Goal: Task Accomplishment & Management: Manage account settings

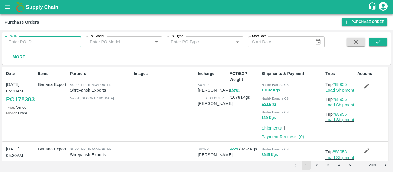
scroll to position [584, 0]
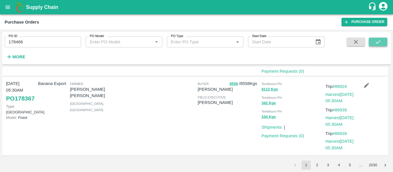
click at [374, 42] on button "submit" at bounding box center [378, 42] width 18 height 9
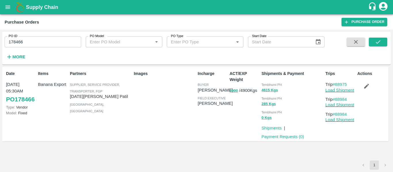
click at [340, 81] on p "Trip #88975" at bounding box center [341, 84] width 30 height 6
click at [340, 83] on link "#88975" at bounding box center [340, 84] width 14 height 5
click at [41, 39] on input "178466" at bounding box center [43, 42] width 77 height 11
paste input "text"
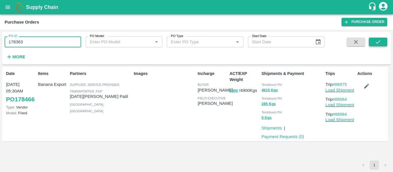
type input "178363"
click at [379, 45] on button "submit" at bounding box center [378, 42] width 18 height 9
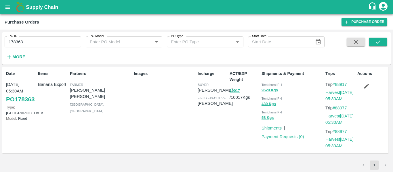
click at [361, 88] on button "button" at bounding box center [367, 86] width 18 height 10
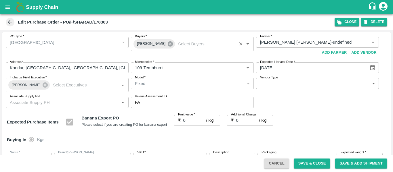
click at [168, 46] on icon at bounding box center [170, 43] width 5 height 5
click at [147, 44] on input "Buyers   *" at bounding box center [188, 42] width 110 height 7
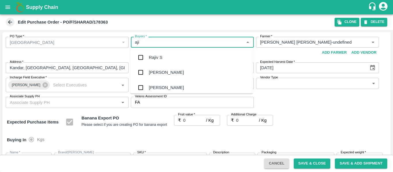
type input "ajit"
click at [148, 56] on div "[PERSON_NAME]" at bounding box center [191, 57] width 123 height 15
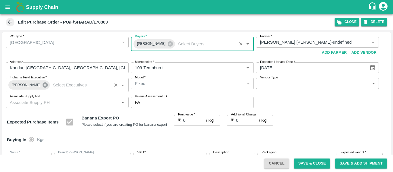
click at [43, 84] on icon at bounding box center [45, 85] width 5 height 5
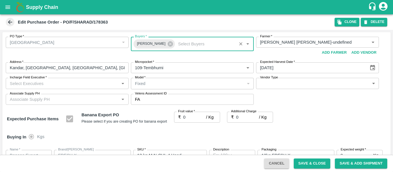
click at [41, 84] on input "Incharge Field Executive   *" at bounding box center [62, 83] width 110 height 7
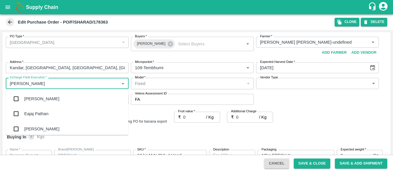
type input "jayd"
click at [42, 98] on div "jaydip Tale" at bounding box center [34, 99] width 20 height 6
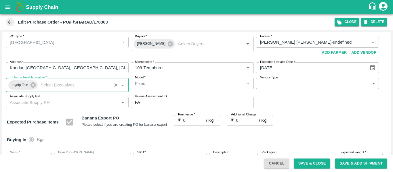
click at [190, 122] on input "0" at bounding box center [194, 120] width 23 height 11
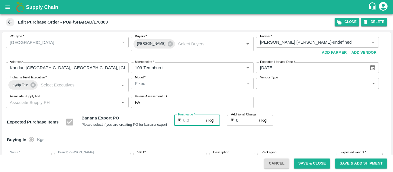
type input "2"
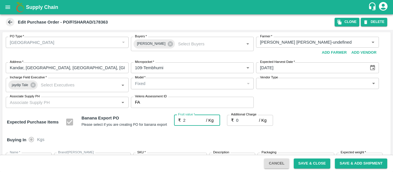
type input "2"
type input "21"
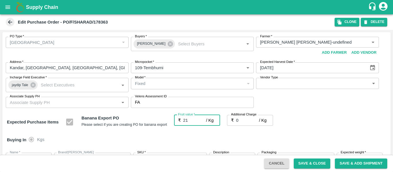
type input "21"
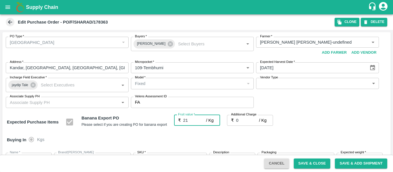
type input "21"
click at [337, 125] on div "Expected Purchase Items Banana Export PO Please select if you are creating PO f…" at bounding box center [197, 122] width 380 height 15
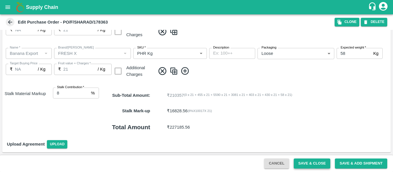
click at [311, 163] on button "Save & Close" at bounding box center [312, 164] width 37 height 10
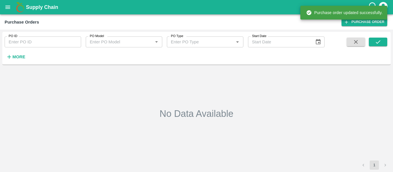
type input "178363"
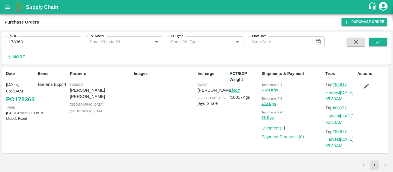
drag, startPoint x: 351, startPoint y: 83, endPoint x: 336, endPoint y: 85, distance: 15.6
click at [336, 85] on p "Trip #88917" at bounding box center [341, 84] width 30 height 6
copy link "88917"
drag, startPoint x: 353, startPoint y: 107, endPoint x: 336, endPoint y: 109, distance: 17.4
click at [336, 109] on p "Trip #88977" at bounding box center [341, 108] width 30 height 6
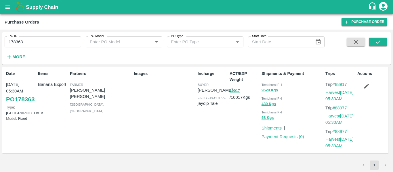
copy link "88977"
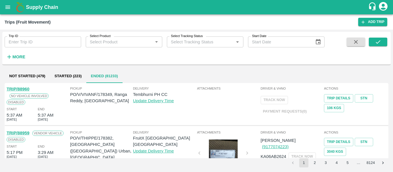
click at [59, 44] on input "Trip ID" at bounding box center [43, 42] width 77 height 11
paste input "text"
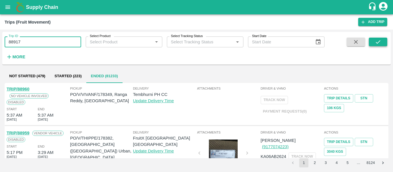
type input "88917"
click at [377, 45] on icon "submit" at bounding box center [378, 42] width 6 height 6
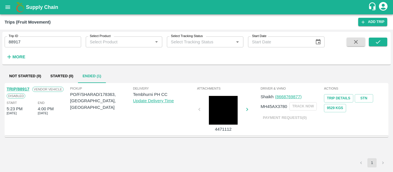
click at [25, 89] on link "TRIP/88917" at bounding box center [18, 89] width 23 height 5
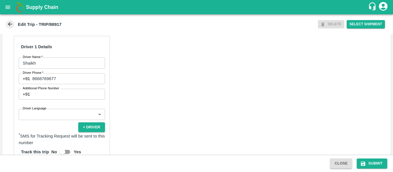
scroll to position [271, 0]
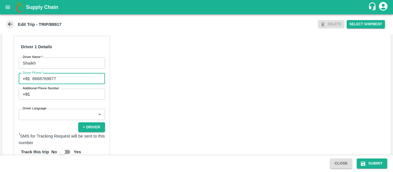
drag, startPoint x: 61, startPoint y: 84, endPoint x: 33, endPoint y: 84, distance: 28.2
click at [33, 84] on input "8668769877" at bounding box center [68, 78] width 73 height 11
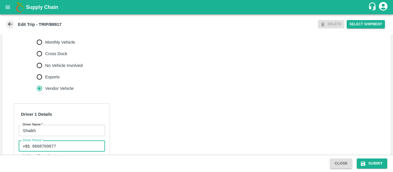
scroll to position [200, 0]
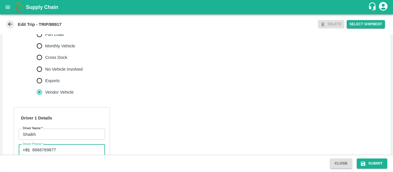
click at [50, 38] on span "Part Load" at bounding box center [54, 34] width 18 height 6
click at [45, 40] on input "Part Load" at bounding box center [40, 35] width 12 height 12
radio input "true"
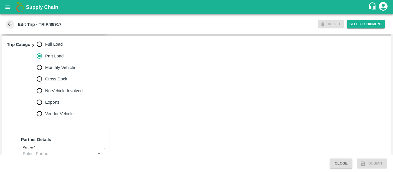
scroll to position [178, 0]
click at [55, 48] on span "Full Load" at bounding box center [54, 44] width 18 height 6
click at [45, 48] on input "Full Load" at bounding box center [40, 45] width 12 height 12
radio input "true"
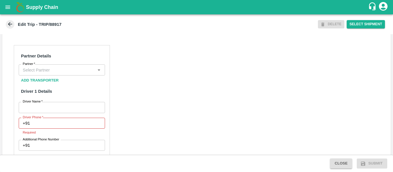
scroll to position [262, 0]
click at [33, 73] on input "Partner   *" at bounding box center [56, 69] width 73 height 7
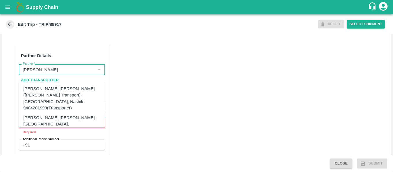
click at [50, 115] on div "Dnyaneshwar Vitthal Godse-Kandar, Solapur-9730316755(Transporter)" at bounding box center [70, 124] width 94 height 19
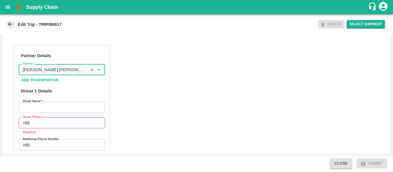
type input "Dnyaneshwar Vitthal Godse-Kandar, Solapur-9730316755(Transporter)"
click at [60, 113] on input "Driver Name   *" at bounding box center [62, 107] width 86 height 11
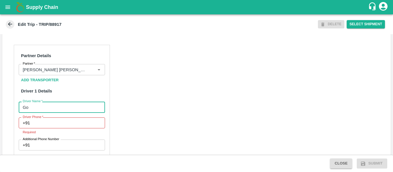
type input "G"
type input "Shaikh"
click at [58, 129] on input "Driver Phone   *" at bounding box center [68, 123] width 73 height 11
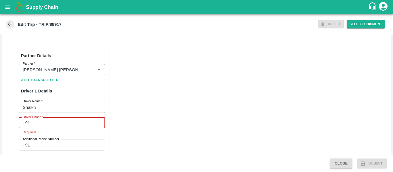
type input "v"
paste input "8668769877"
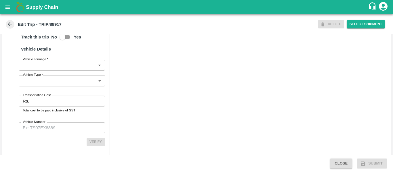
scroll to position [422, 0]
type input "8668769877"
click at [48, 107] on input "Transportation Cost" at bounding box center [67, 101] width 73 height 11
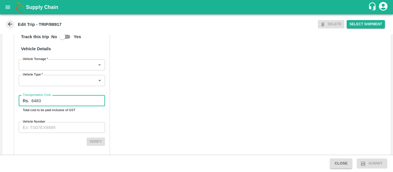
type input "6483"
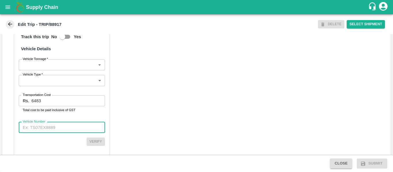
click at [48, 133] on input "Vehicle Number" at bounding box center [62, 127] width 86 height 11
paste input "MH45AX3780"
type input "MH45AX3780"
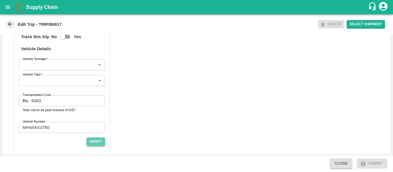
click at [97, 146] on button "Verify" at bounding box center [96, 142] width 18 height 8
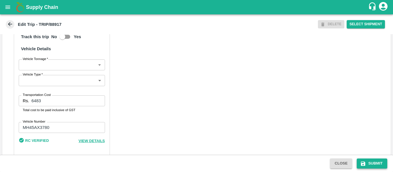
click at [378, 166] on button "Submit" at bounding box center [372, 164] width 31 height 10
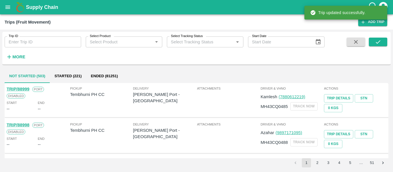
click at [45, 39] on input "Trip ID" at bounding box center [43, 42] width 77 height 11
paste input "88977"
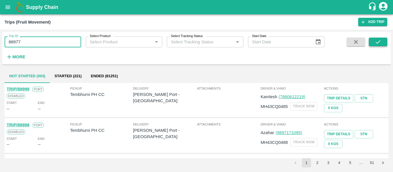
type input "88977"
click at [375, 45] on button "submit" at bounding box center [378, 42] width 18 height 9
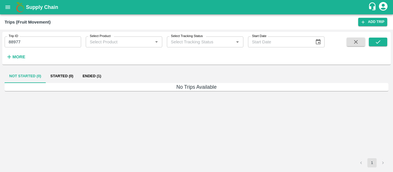
click at [86, 81] on button "Ended (1)" at bounding box center [92, 76] width 28 height 14
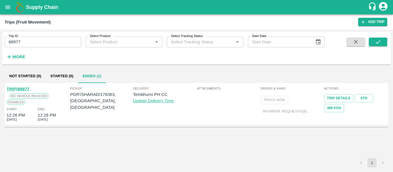
click at [23, 91] on link "TRIP/88977" at bounding box center [18, 89] width 23 height 5
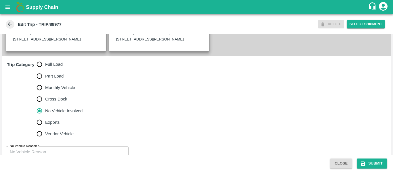
scroll to position [158, 0]
click at [37, 70] on input "Full Load" at bounding box center [40, 64] width 12 height 12
radio input "true"
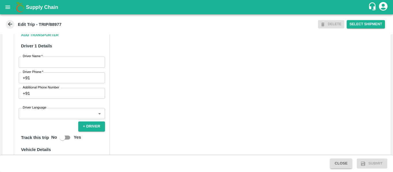
scroll to position [308, 0]
click at [38, 67] on input "Driver Name   *" at bounding box center [62, 61] width 86 height 11
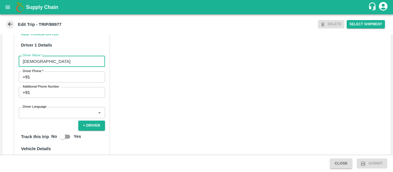
type input "godse"
click at [41, 82] on input "Driver Phone   *" at bounding box center [68, 77] width 73 height 11
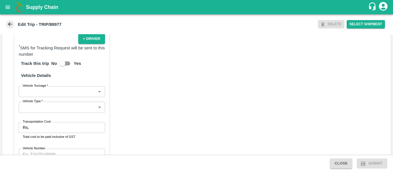
scroll to position [443, 0]
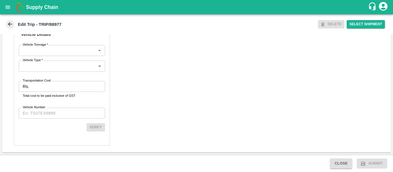
type input "9975745986"
click at [54, 83] on input "Transportation Cost" at bounding box center [67, 86] width 73 height 11
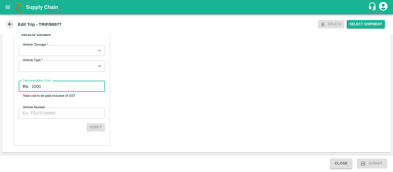
type input "1000"
click at [54, 118] on input "Vehicle Number" at bounding box center [62, 113] width 86 height 11
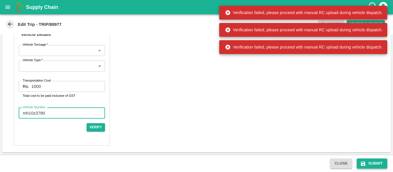
type input "mh10z3780"
click at [365, 163] on icon "submit" at bounding box center [363, 164] width 4 height 4
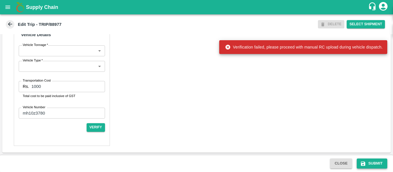
scroll to position [449, 0]
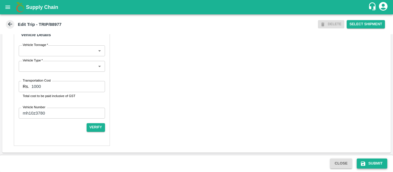
click at [363, 162] on icon "submit" at bounding box center [363, 164] width 4 height 4
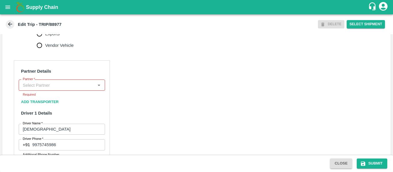
scroll to position [249, 0]
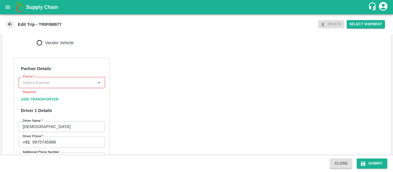
click at [47, 86] on input "Partner   *" at bounding box center [56, 82] width 73 height 7
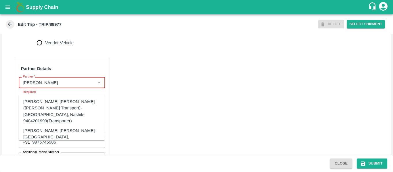
click at [52, 130] on div "Dnyaneshwar Vitthal Godse-Kandar, Solapur-9730316755(Transporter)" at bounding box center [70, 137] width 94 height 19
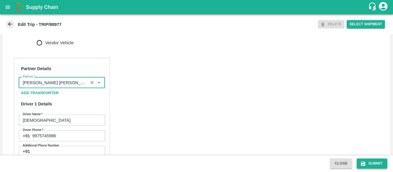
type input "Dnyaneshwar Vitthal Godse-Kandar, Solapur-9730316755(Transporter)"
click at [366, 166] on icon "submit" at bounding box center [364, 164] width 6 height 6
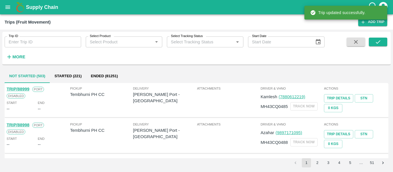
click at [45, 41] on input "Trip ID" at bounding box center [43, 42] width 77 height 11
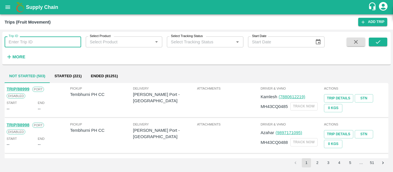
paste input "88977"
type input "88977"
click at [381, 43] on icon "submit" at bounding box center [378, 42] width 6 height 6
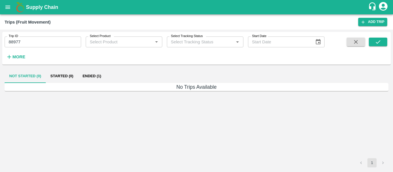
click at [84, 77] on button "Ended (1)" at bounding box center [92, 76] width 28 height 14
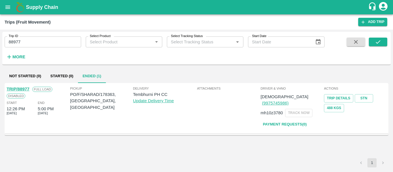
click at [21, 89] on link "TRIP/88977" at bounding box center [18, 89] width 23 height 5
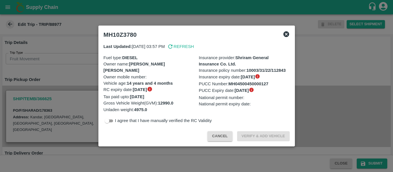
click at [52, 82] on div at bounding box center [196, 86] width 393 height 172
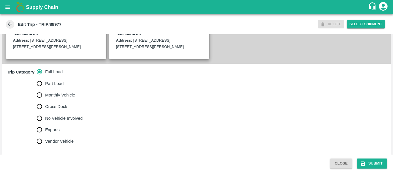
scroll to position [151, 0]
click at [62, 122] on span "No Vehicle Involved" at bounding box center [63, 118] width 37 height 6
click at [45, 124] on input "No Vehicle Involved" at bounding box center [40, 119] width 12 height 12
radio input "true"
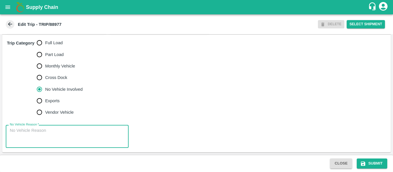
click at [38, 136] on textarea "No Vehicle Reason   *" at bounding box center [67, 137] width 115 height 18
type textarea "Field Dump"
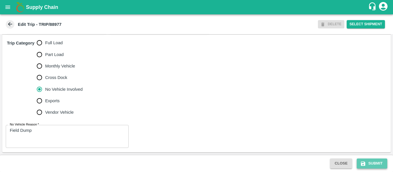
click at [367, 164] on button "Submit" at bounding box center [372, 164] width 31 height 10
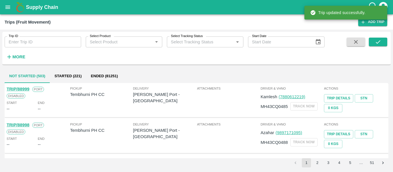
click at [33, 46] on input "Trip ID" at bounding box center [43, 42] width 77 height 11
paste input "88924"
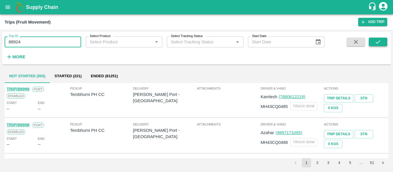
type input "88924"
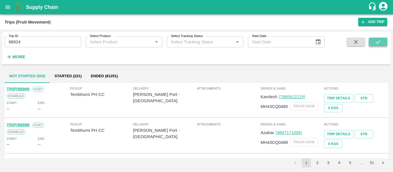
click at [385, 42] on button "submit" at bounding box center [378, 42] width 18 height 9
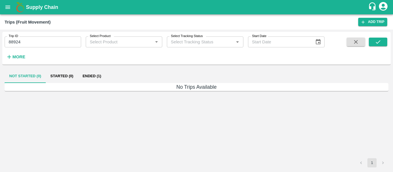
click at [78, 75] on button "Ended (1)" at bounding box center [92, 76] width 28 height 14
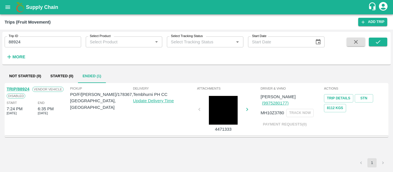
click at [23, 90] on link "TRIP/88924" at bounding box center [18, 89] width 23 height 5
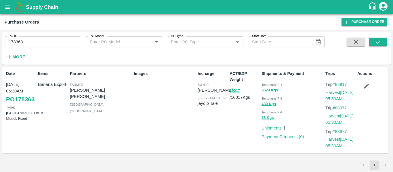
click at [43, 41] on input "178363" at bounding box center [43, 42] width 77 height 11
paste input "text"
type input "178367"
click at [382, 43] on button "submit" at bounding box center [378, 42] width 18 height 9
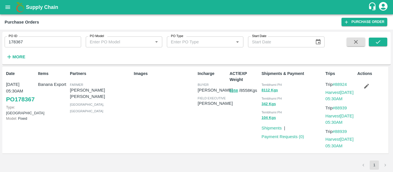
click at [362, 87] on button "button" at bounding box center [367, 86] width 18 height 10
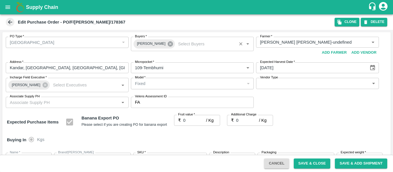
click at [168, 42] on icon at bounding box center [170, 43] width 5 height 5
click at [148, 42] on input "Buyers   *" at bounding box center [188, 42] width 110 height 7
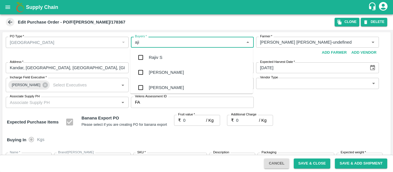
type input "ajit"
click at [151, 54] on div "[PERSON_NAME]" at bounding box center [166, 57] width 35 height 6
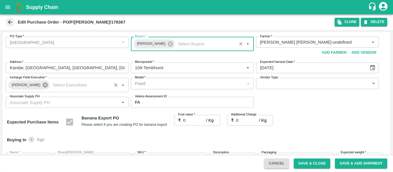
click at [44, 86] on icon at bounding box center [45, 85] width 5 height 5
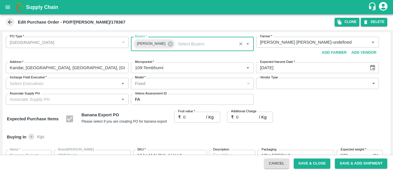
click at [30, 84] on input "Incharge Field Executive   *" at bounding box center [62, 83] width 110 height 7
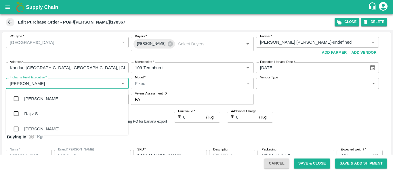
type input "jayd"
click at [33, 95] on div "jaydip Tale" at bounding box center [67, 99] width 123 height 15
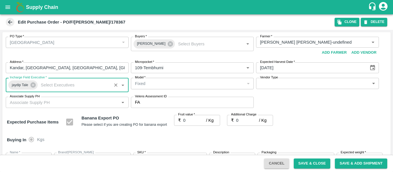
click at [194, 121] on input "0" at bounding box center [194, 120] width 23 height 11
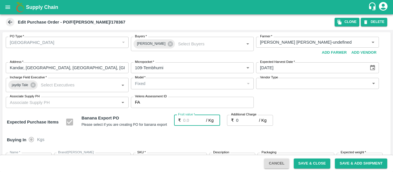
type input "2"
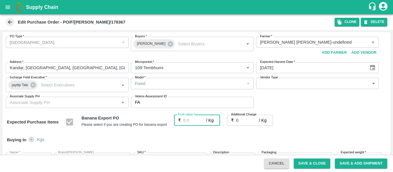
type input "2"
type input "21"
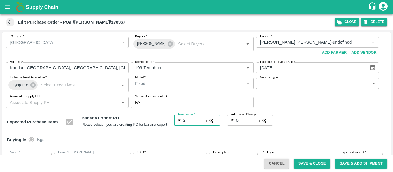
type input "21"
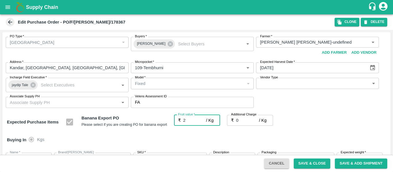
type input "21"
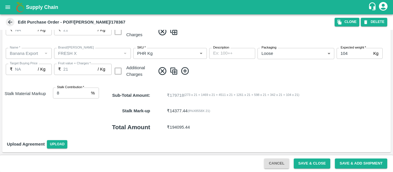
type input "21"
click at [309, 164] on button "Save & Close" at bounding box center [312, 164] width 37 height 10
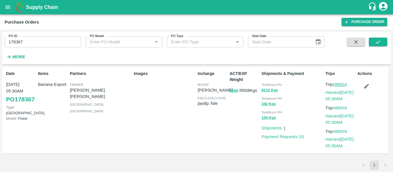
drag, startPoint x: 350, startPoint y: 82, endPoint x: 336, endPoint y: 86, distance: 15.0
click at [336, 86] on p "Trip #88924" at bounding box center [341, 84] width 30 height 6
copy link "88924"
click at [27, 33] on div "PO ID 178367 PO ID" at bounding box center [40, 40] width 81 height 16
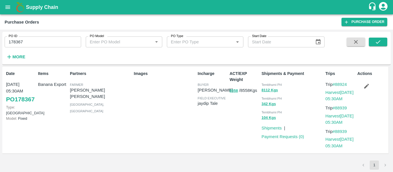
click at [28, 36] on div "PO ID 178367 PO ID" at bounding box center [40, 40] width 81 height 16
click at [30, 46] on input "178367" at bounding box center [43, 42] width 77 height 11
paste input "text"
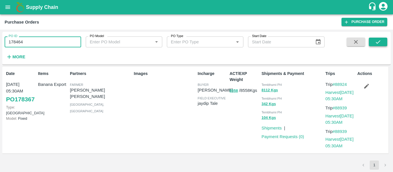
type input "178464"
click at [377, 40] on icon "submit" at bounding box center [378, 42] width 6 height 6
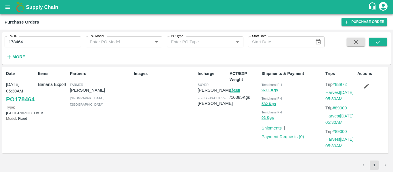
click at [361, 86] on button "button" at bounding box center [367, 86] width 18 height 10
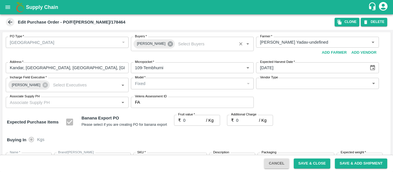
click at [167, 44] on icon at bounding box center [170, 44] width 6 height 6
click at [147, 44] on input "Buyers   *" at bounding box center [188, 42] width 110 height 7
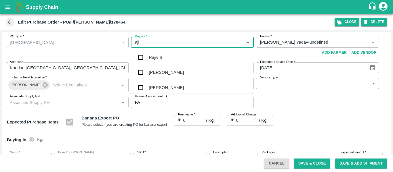
type input "ajit"
click at [149, 55] on div "Ajit Otari" at bounding box center [191, 57] width 123 height 15
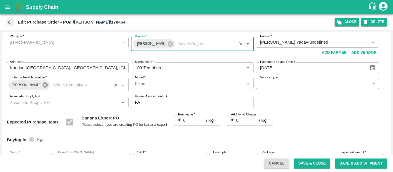
click at [43, 85] on icon at bounding box center [45, 85] width 5 height 5
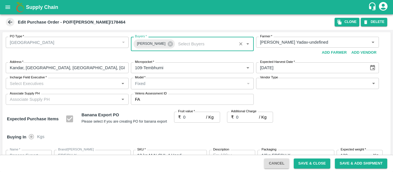
click at [27, 84] on input "Incharge Field Executive   *" at bounding box center [62, 83] width 110 height 7
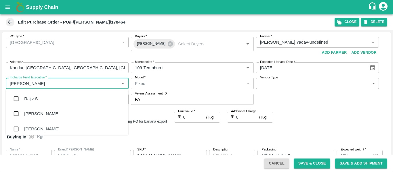
type input "jayd"
click at [29, 94] on div "jaydip Tale" at bounding box center [67, 99] width 123 height 15
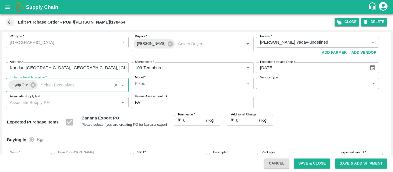
click at [194, 119] on input "0" at bounding box center [194, 120] width 23 height 11
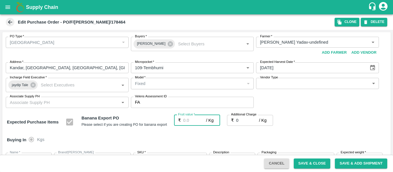
type input "2"
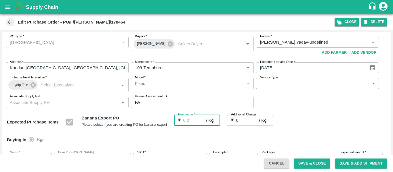
type input "2"
type input "21"
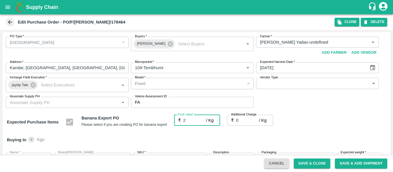
type input "21"
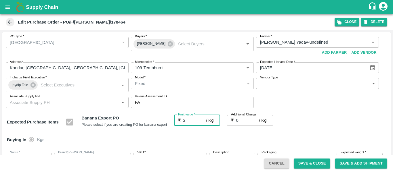
type input "21"
click at [302, 124] on div "Expected Purchase Items Banana Export PO Please select if you are creating PO f…" at bounding box center [197, 122] width 380 height 15
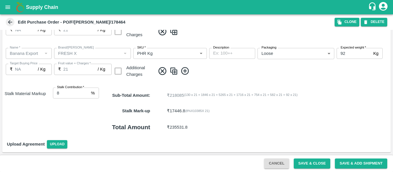
click at [304, 161] on button "Save & Close" at bounding box center [312, 164] width 37 height 10
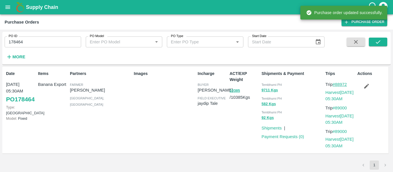
drag, startPoint x: 353, startPoint y: 85, endPoint x: 337, endPoint y: 86, distance: 16.1
click at [337, 86] on p "Trip #88972" at bounding box center [341, 84] width 30 height 6
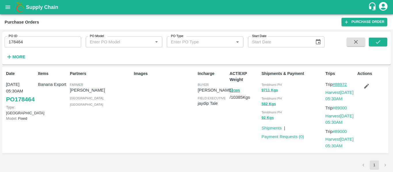
copy link "88972"
click at [33, 44] on input "178464" at bounding box center [43, 42] width 77 height 11
paste input "text"
type input "178331"
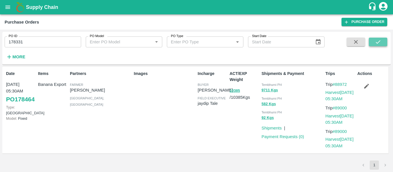
click at [374, 40] on button "submit" at bounding box center [378, 42] width 18 height 9
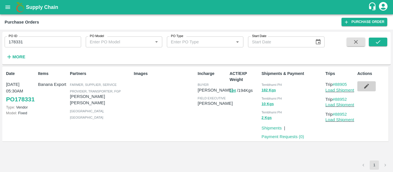
click at [369, 86] on icon "button" at bounding box center [367, 86] width 6 height 6
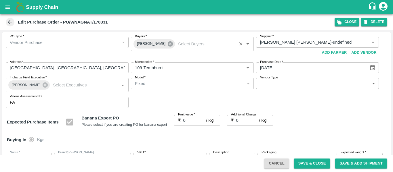
click at [167, 44] on icon at bounding box center [170, 44] width 6 height 6
click at [153, 43] on input "Buyers   *" at bounding box center [188, 42] width 110 height 7
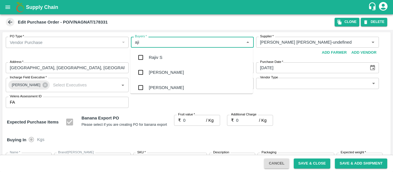
type input "ajit"
click at [153, 54] on div "Ajit Otari" at bounding box center [166, 57] width 35 height 6
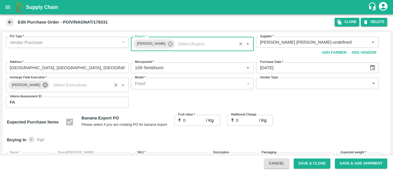
click at [43, 86] on icon at bounding box center [45, 85] width 5 height 5
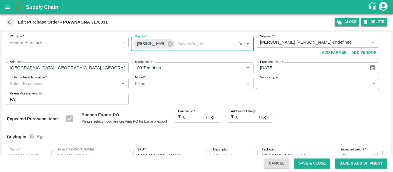
click at [23, 85] on input "Incharge Field Executive   *" at bounding box center [62, 83] width 110 height 7
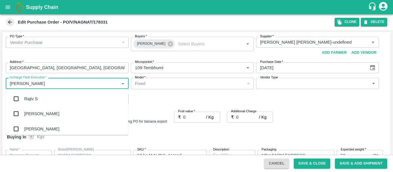
type input "jayd"
click at [27, 96] on div "jaydip Tale" at bounding box center [34, 99] width 20 height 6
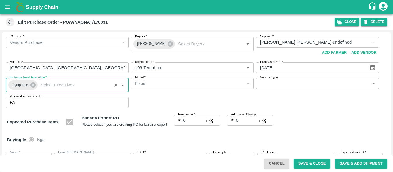
click at [198, 118] on input "0" at bounding box center [194, 120] width 23 height 11
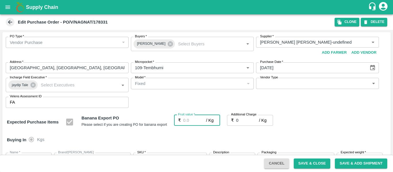
type input "2"
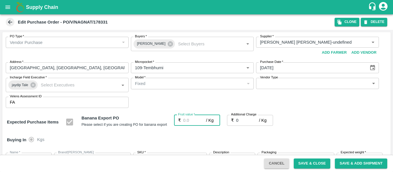
type input "2"
type input "24"
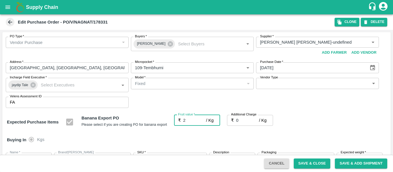
type input "24"
click at [240, 122] on input "0" at bounding box center [247, 120] width 23 height 11
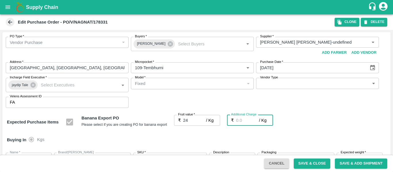
type input "2"
type input "26"
type input "2.7"
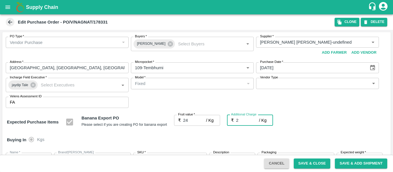
type input "26.7"
type input "2.75"
type input "26.75"
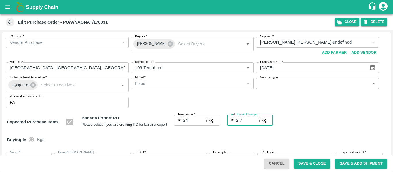
type input "26.75"
type input "2.75"
click at [324, 125] on div "Expected Purchase Items Banana Export PO Please select if you are creating PO f…" at bounding box center [197, 122] width 380 height 15
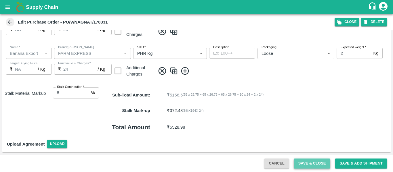
click at [311, 166] on button "Save & Close" at bounding box center [312, 164] width 37 height 10
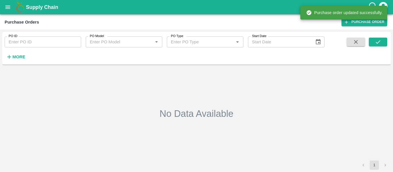
type input "178331"
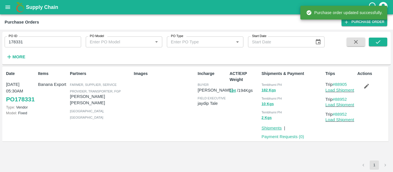
click at [275, 128] on link "Shipments" at bounding box center [272, 128] width 20 height 5
click at [335, 90] on link "Load Shipment" at bounding box center [340, 90] width 29 height 5
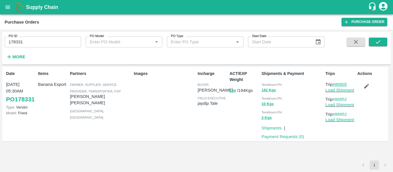
drag, startPoint x: 351, startPoint y: 85, endPoint x: 337, endPoint y: 85, distance: 14.1
click at [337, 85] on p "Trip #88905" at bounding box center [341, 84] width 30 height 6
copy link "88905"
drag, startPoint x: 351, startPoint y: 98, endPoint x: 337, endPoint y: 101, distance: 14.3
click at [337, 101] on p "Trip #88952" at bounding box center [341, 99] width 30 height 6
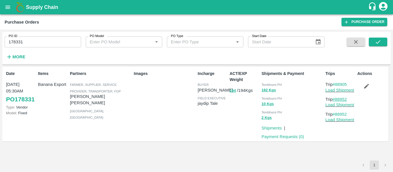
copy link "88952"
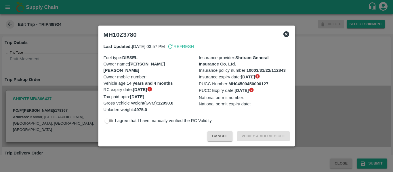
click at [94, 82] on div at bounding box center [196, 86] width 393 height 172
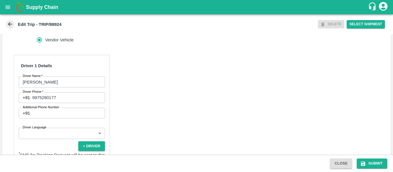
scroll to position [270, 0]
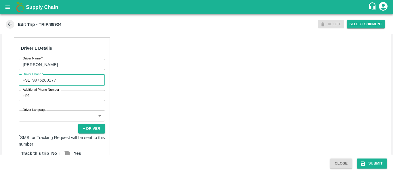
drag, startPoint x: 67, startPoint y: 85, endPoint x: 31, endPoint y: 84, distance: 36.6
click at [31, 84] on div "[PHONE_NUMBER] Driver Phone" at bounding box center [62, 80] width 86 height 11
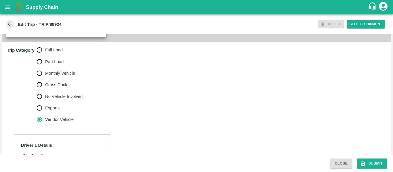
scroll to position [172, 0]
click at [56, 54] on span "Full Load" at bounding box center [54, 50] width 18 height 6
click at [45, 56] on input "Full Load" at bounding box center [40, 51] width 12 height 12
radio input "true"
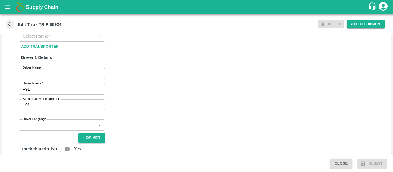
scroll to position [296, 0]
click at [42, 39] on input "Partner   *" at bounding box center [56, 35] width 73 height 7
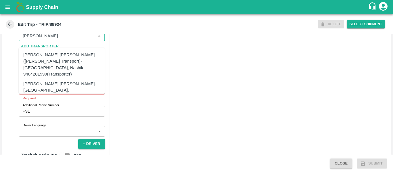
click at [51, 84] on div "[PERSON_NAME] [PERSON_NAME]-[GEOGRAPHIC_DATA], [GEOGRAPHIC_DATA]-9730316755(Tra…" at bounding box center [70, 90] width 94 height 19
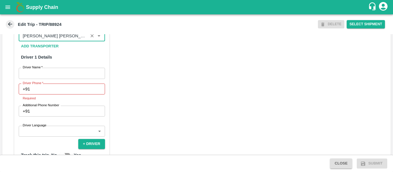
type input "[PERSON_NAME] [PERSON_NAME]-[GEOGRAPHIC_DATA], [GEOGRAPHIC_DATA]-9730316755(Tra…"
click at [41, 79] on input "Driver Name   *" at bounding box center [62, 73] width 86 height 11
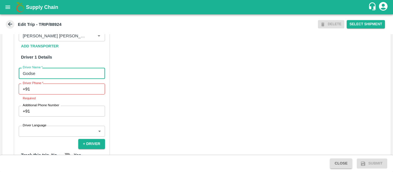
type input "Godse"
click at [39, 95] on input "Driver Phone   *" at bounding box center [68, 89] width 73 height 11
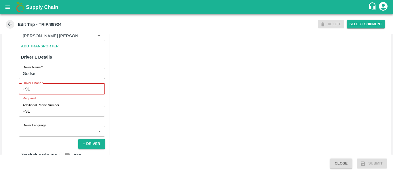
paste input "9975280177"
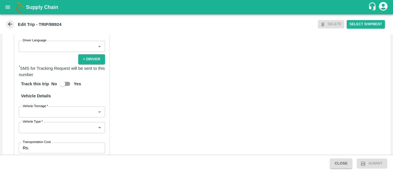
scroll to position [443, 0]
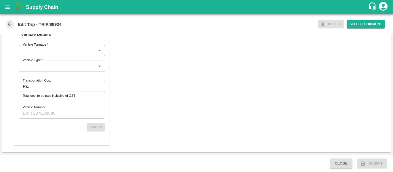
type input "9975280177"
click at [41, 88] on input "Transportation Cost" at bounding box center [67, 86] width 73 height 11
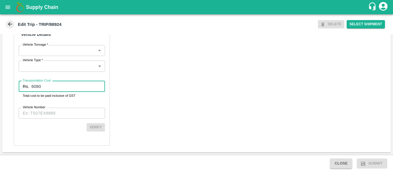
type input "6080"
click at [88, 113] on input "Vehicle Number" at bounding box center [62, 113] width 86 height 11
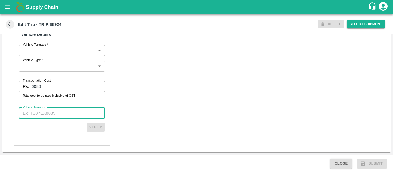
paste input "MH10Z3780"
type input "MH10Z3780"
click at [101, 131] on button "Verify" at bounding box center [96, 128] width 18 height 8
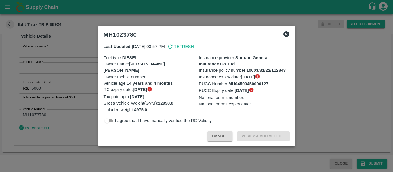
scroll to position [441, 0]
click at [112, 120] on input "checkbox" at bounding box center [107, 121] width 21 height 7
checkbox input "true"
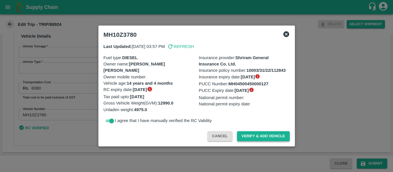
click at [270, 138] on button "Verify & Add Vehicle" at bounding box center [263, 137] width 53 height 10
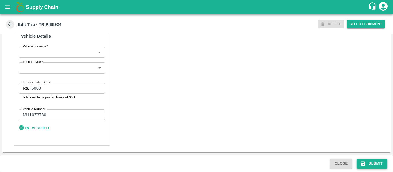
click at [375, 164] on button "Submit" at bounding box center [372, 164] width 31 height 10
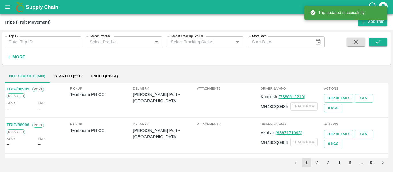
click at [33, 41] on input "Trip ID" at bounding box center [43, 42] width 77 height 11
paste input "88972"
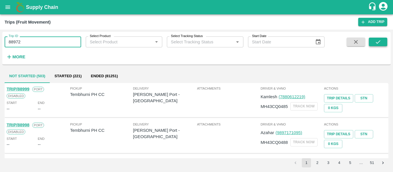
type input "88972"
click at [381, 41] on icon "submit" at bounding box center [378, 42] width 6 height 6
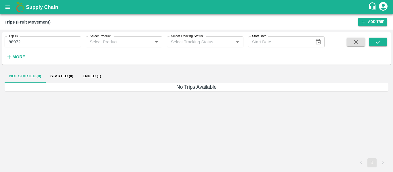
click at [86, 78] on button "Ended (1)" at bounding box center [92, 76] width 28 height 14
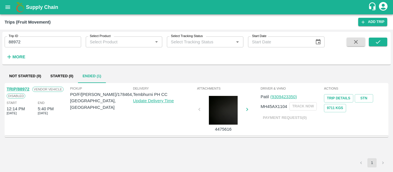
click at [23, 89] on link "TRIP/88972" at bounding box center [18, 89] width 23 height 5
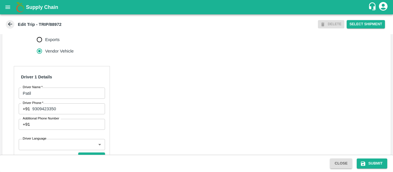
scroll to position [266, 0]
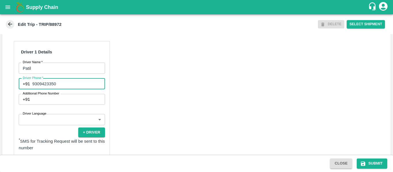
drag, startPoint x: 63, startPoint y: 92, endPoint x: 32, endPoint y: 91, distance: 31.4
click at [32, 90] on div "[PHONE_NUMBER] Driver Phone" at bounding box center [62, 84] width 86 height 11
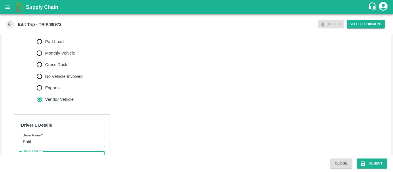
click at [51, 33] on span "Full Load" at bounding box center [54, 30] width 18 height 6
click at [45, 35] on input "Full Load" at bounding box center [40, 30] width 12 height 12
radio input "true"
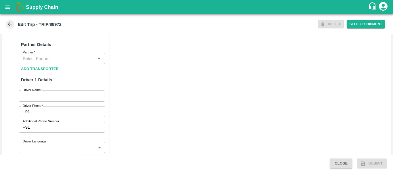
scroll to position [274, 0]
click at [28, 62] on input "Partner   *" at bounding box center [56, 57] width 73 height 7
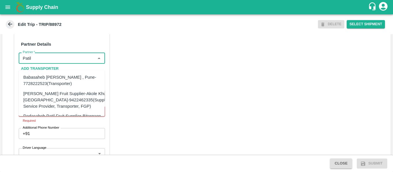
click at [40, 62] on input "Partner   *" at bounding box center [56, 57] width 73 height 7
type input "P"
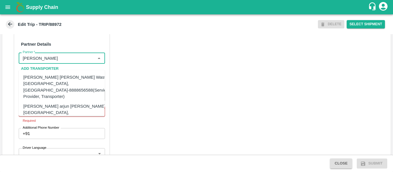
click at [55, 86] on div "[PERSON_NAME] [PERSON_NAME] Wasti, [GEOGRAPHIC_DATA], [GEOGRAPHIC_DATA]-8888656…" at bounding box center [65, 87] width 85 height 26
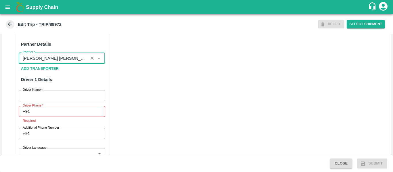
type input "[PERSON_NAME] [PERSON_NAME] Wasti, [GEOGRAPHIC_DATA], [GEOGRAPHIC_DATA]-8888656…"
click at [58, 101] on input "Driver Name   *" at bounding box center [62, 95] width 86 height 11
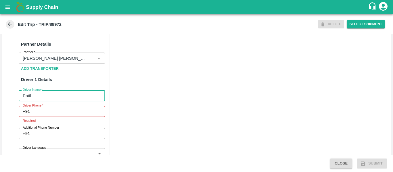
type input "Patil"
click at [59, 117] on input "Driver Phone   *" at bounding box center [68, 111] width 73 height 11
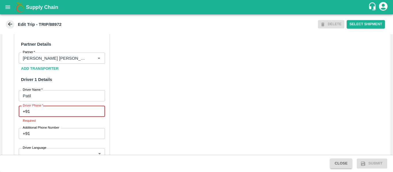
paste input "9309423350"
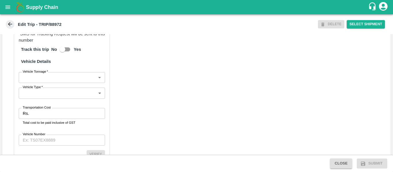
scroll to position [409, 0]
type input "9309423350"
click at [47, 119] on input "Transportation Cost" at bounding box center [67, 113] width 73 height 11
type input "4810"
click at [50, 145] on input "Vehicle Number" at bounding box center [62, 140] width 86 height 11
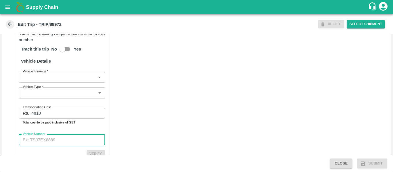
paste input "MH45AX1104"
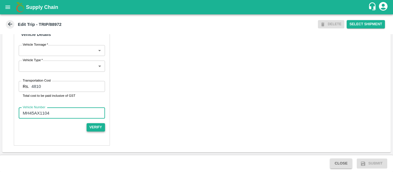
type input "MH45AX1104"
click at [102, 127] on button "Verify" at bounding box center [96, 128] width 18 height 8
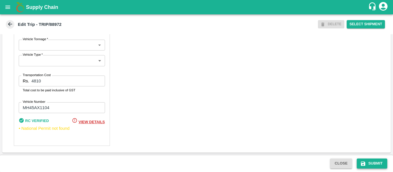
click at [359, 164] on button "Submit" at bounding box center [372, 164] width 31 height 10
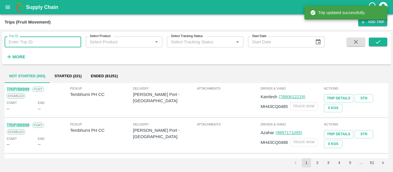
click at [41, 45] on input "Trip ID" at bounding box center [43, 42] width 77 height 11
paste input "88905"
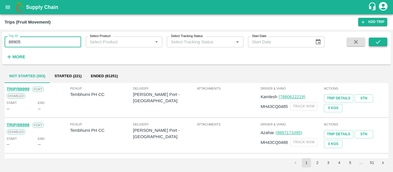
type input "88905"
click at [381, 43] on icon "submit" at bounding box center [378, 42] width 6 height 6
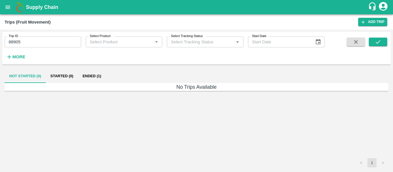
click at [102, 75] on button "Ended (1)" at bounding box center [92, 76] width 28 height 14
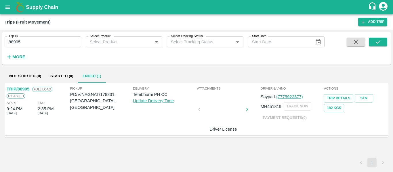
click at [18, 91] on link "TRIP/88905" at bounding box center [18, 89] width 23 height 5
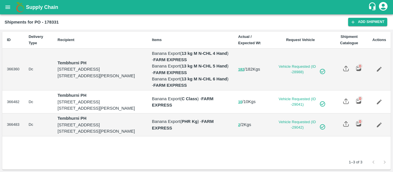
click at [382, 104] on icon "Edit" at bounding box center [379, 102] width 5 height 5
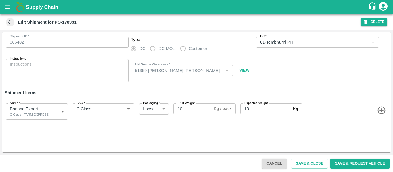
click at [371, 24] on button "DELETE" at bounding box center [374, 22] width 26 height 8
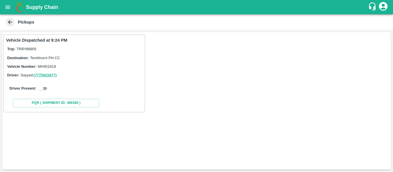
click at [49, 91] on input "checkbox" at bounding box center [41, 88] width 21 height 7
checkbox input "true"
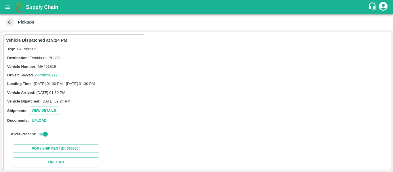
scroll to position [63, 0]
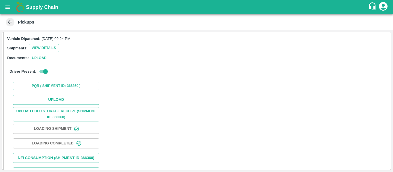
click at [67, 100] on button "Upload" at bounding box center [56, 100] width 86 height 10
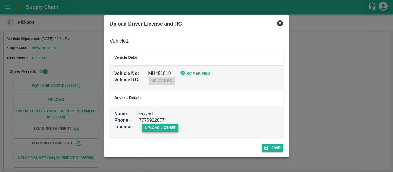
click at [164, 124] on span "upload license" at bounding box center [160, 128] width 37 height 8
click at [0, 0] on input "upload license" at bounding box center [0, 0] width 0 height 0
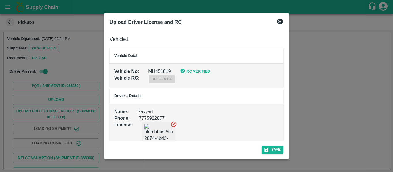
click at [288, 151] on div "Upload Driver License and RC Vehicle 1 Vehicle Detail Vehicle No : [DRIVERS_LIC…" at bounding box center [197, 86] width 184 height 147
click at [278, 150] on button "Save" at bounding box center [273, 150] width 22 height 8
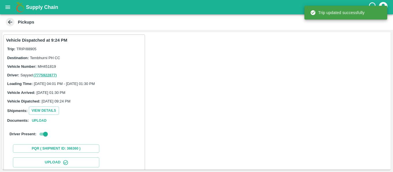
scroll to position [99, 0]
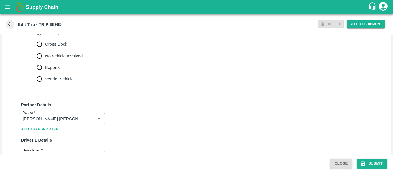
click at [59, 59] on span "No Vehicle Involved" at bounding box center [63, 56] width 37 height 6
click at [45, 62] on input "No Vehicle Involved" at bounding box center [40, 56] width 12 height 12
radio input "true"
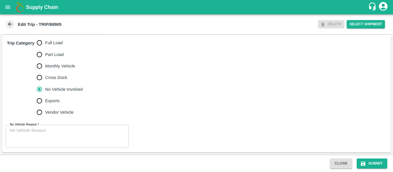
click at [55, 142] on textarea "No Vehicle Reason   *" at bounding box center [67, 137] width 115 height 18
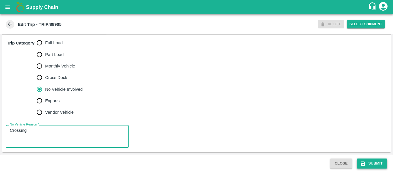
type textarea "Crossing"
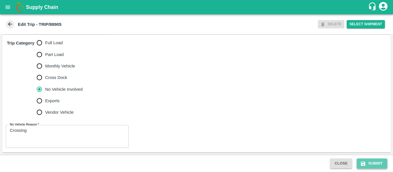
click at [377, 163] on button "Submit" at bounding box center [372, 164] width 31 height 10
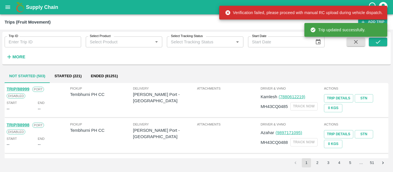
click at [46, 39] on input "Trip ID" at bounding box center [43, 42] width 77 height 11
paste input "88952"
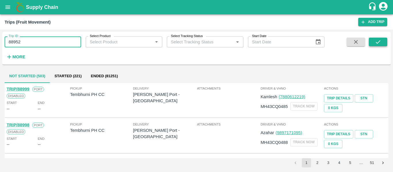
type input "88952"
click at [376, 43] on icon "submit" at bounding box center [378, 42] width 6 height 6
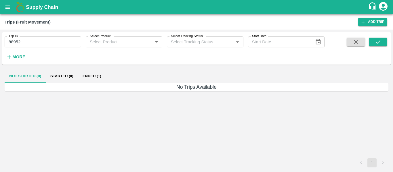
click at [96, 77] on button "Ended (1)" at bounding box center [92, 76] width 28 height 14
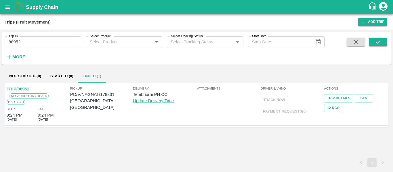
click at [21, 88] on link "TRIP/88952" at bounding box center [18, 89] width 23 height 5
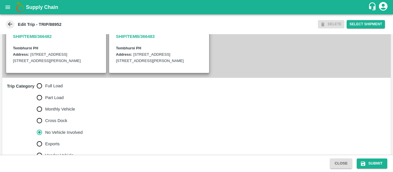
scroll to position [143, 0]
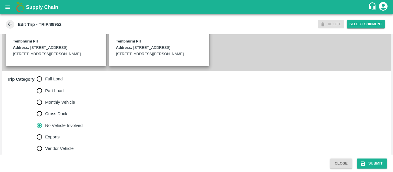
click at [52, 82] on span "Full Load" at bounding box center [54, 79] width 18 height 6
click at [45, 84] on input "Full Load" at bounding box center [40, 79] width 12 height 12
radio input "true"
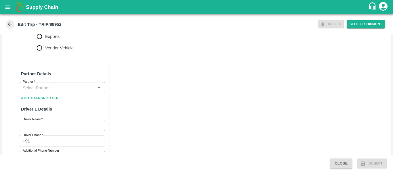
scroll to position [244, 0]
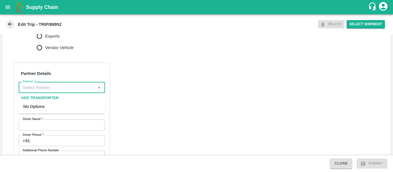
click at [52, 91] on input "Partner   *" at bounding box center [56, 87] width 73 height 7
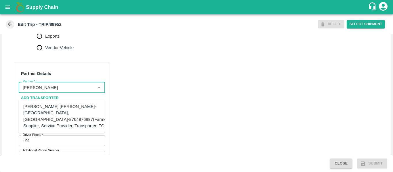
click at [54, 107] on div "[PERSON_NAME] [PERSON_NAME]-[GEOGRAPHIC_DATA], [GEOGRAPHIC_DATA]-9764976897(Far…" at bounding box center [66, 117] width 86 height 26
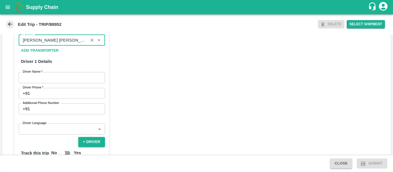
scroll to position [303, 0]
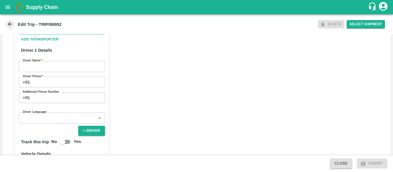
type input "[PERSON_NAME] [PERSON_NAME]-[GEOGRAPHIC_DATA], [GEOGRAPHIC_DATA]-9764976897(Far…"
click at [52, 72] on input "Driver Name   *" at bounding box center [62, 66] width 86 height 11
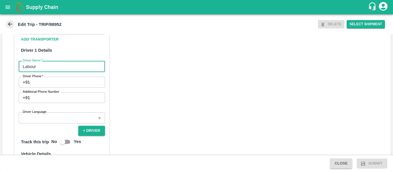
type input "Labour"
click at [55, 88] on input "Driver Phone   *" at bounding box center [68, 82] width 73 height 11
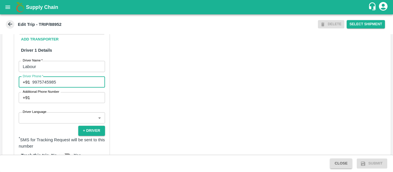
type input "9975745985"
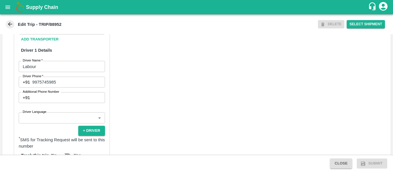
click at [171, 119] on div "Partner Details Partner   * Partner Add Transporter Driver 1 Details Driver Nam…" at bounding box center [196, 141] width 389 height 289
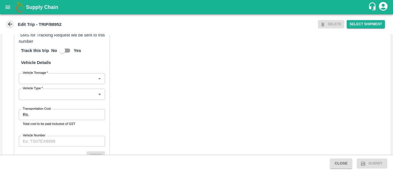
scroll to position [409, 0]
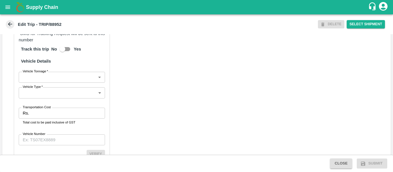
click at [35, 110] on label "Transportation Cost" at bounding box center [37, 107] width 28 height 5
click at [35, 116] on input "Transportation Cost" at bounding box center [67, 113] width 73 height 11
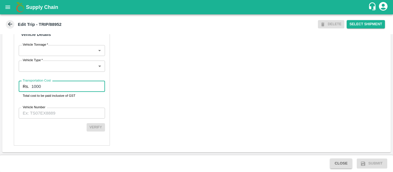
type input "1000"
click at [24, 127] on div "Verify" at bounding box center [62, 128] width 86 height 8
click at [47, 111] on input "Vehicle Number" at bounding box center [62, 113] width 86 height 11
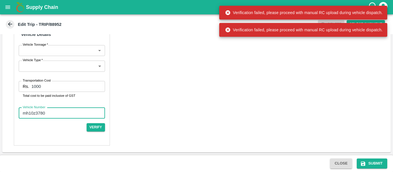
type input "mh10z3780"
click at [354, 164] on span "Close" at bounding box center [341, 164] width 27 height 5
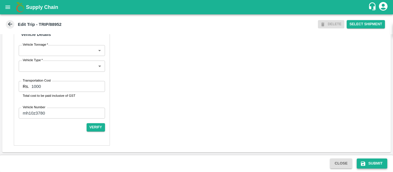
click at [365, 165] on icon "submit" at bounding box center [363, 164] width 4 height 4
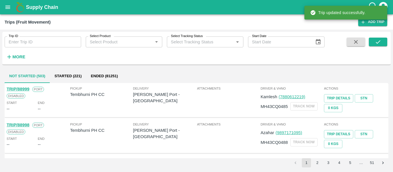
click at [54, 46] on input "Trip ID" at bounding box center [43, 42] width 77 height 11
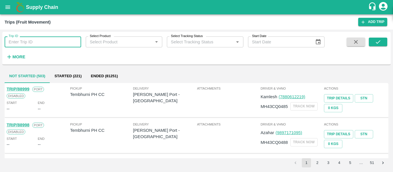
paste input "88952"
type input "88952"
click at [374, 40] on button "submit" at bounding box center [378, 42] width 18 height 9
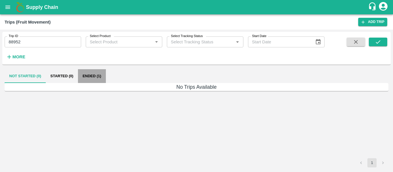
click at [96, 78] on button "Ended (1)" at bounding box center [92, 76] width 28 height 14
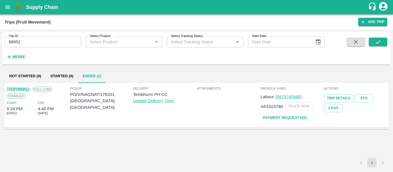
click at [22, 89] on link "TRIP/88952" at bounding box center [18, 89] width 23 height 5
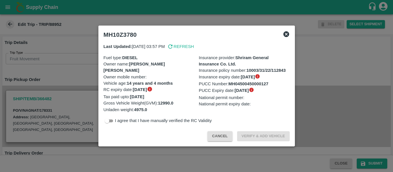
click at [57, 90] on div at bounding box center [196, 86] width 393 height 172
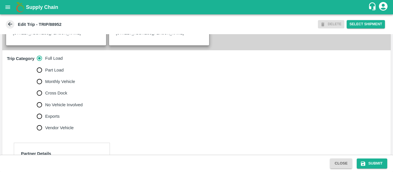
scroll to position [164, 0]
click at [60, 108] on span "No Vehicle Involved" at bounding box center [63, 105] width 37 height 6
click at [45, 110] on input "No Vehicle Involved" at bounding box center [40, 105] width 12 height 12
radio input "true"
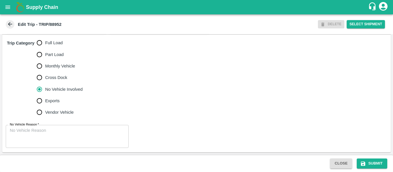
click at [55, 147] on div "x No Vehicle Reason" at bounding box center [67, 136] width 123 height 23
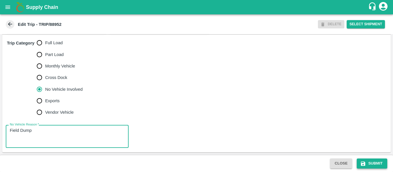
type textarea "Field Dump"
click at [373, 166] on button "Submit" at bounding box center [372, 164] width 31 height 10
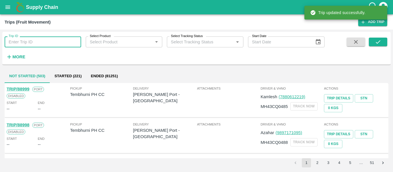
click at [40, 43] on input "Trip ID" at bounding box center [43, 42] width 77 height 11
paste input "88906"
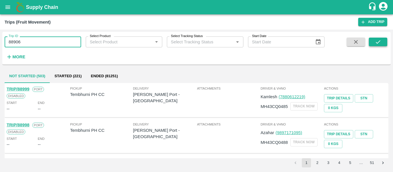
type input "88906"
click at [378, 43] on icon "submit" at bounding box center [378, 42] width 6 height 6
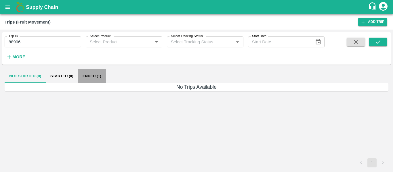
click at [92, 77] on button "Ended (1)" at bounding box center [92, 76] width 28 height 14
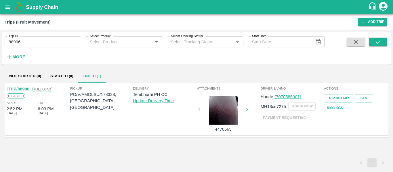
click at [19, 91] on link "TRIP/88906" at bounding box center [18, 89] width 23 height 5
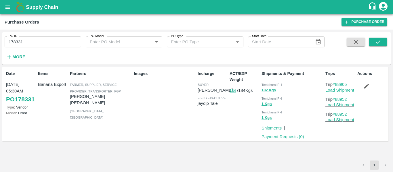
click at [47, 37] on input "178331" at bounding box center [43, 42] width 77 height 11
paste input "text"
type input "178338"
click at [379, 42] on icon "submit" at bounding box center [378, 41] width 5 height 3
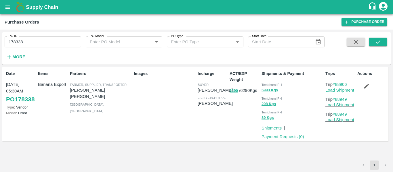
click at [366, 86] on icon "button" at bounding box center [367, 86] width 6 height 6
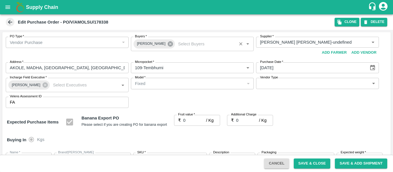
click at [168, 45] on icon at bounding box center [170, 43] width 5 height 5
click at [154, 45] on input "Buyers   *" at bounding box center [188, 42] width 110 height 7
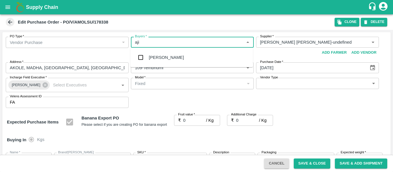
type input "ajit"
click at [155, 52] on div "[PERSON_NAME]" at bounding box center [191, 57] width 123 height 15
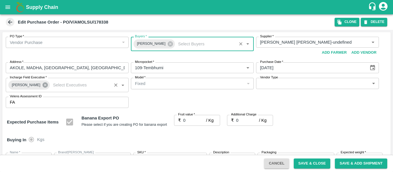
click at [43, 87] on icon at bounding box center [45, 85] width 5 height 5
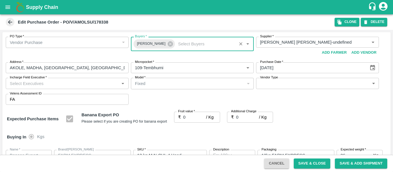
click at [33, 87] on input "Incharge Field Executive   *" at bounding box center [62, 83] width 110 height 7
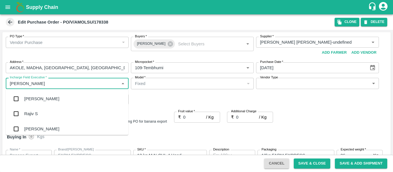
type input "jayd"
click at [34, 96] on div "jaydip Tale" at bounding box center [67, 99] width 123 height 15
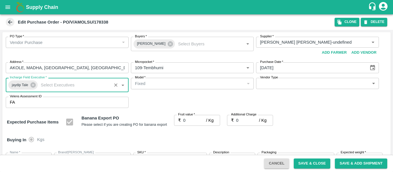
click at [189, 118] on input "0" at bounding box center [194, 120] width 23 height 11
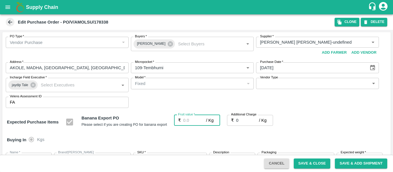
type input "2"
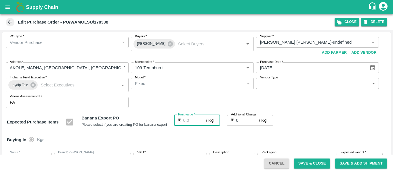
type input "2"
type input "24"
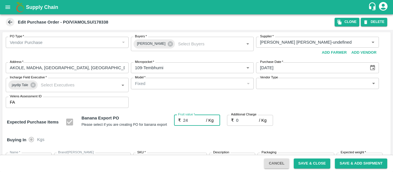
type input "24"
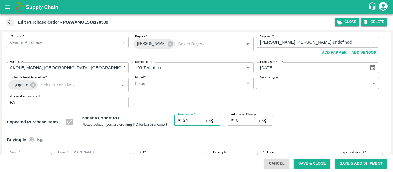
type input "24"
click at [242, 119] on input "0" at bounding box center [247, 120] width 23 height 11
type input "2"
type input "26"
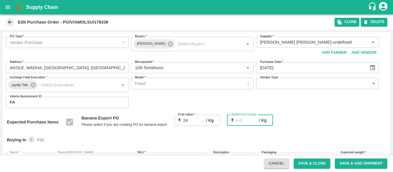
type input "26"
type input "2.7"
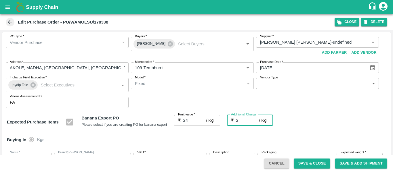
type input "26.7"
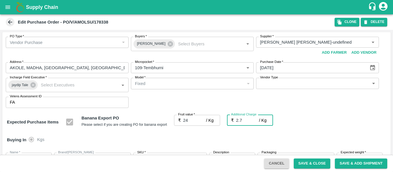
type input "2.75"
type input "26.75"
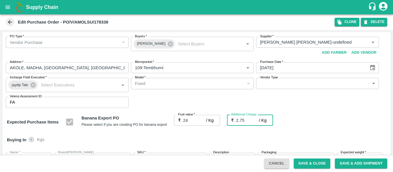
type input "26.75"
type input "2.75"
click at [324, 128] on div "Expected Purchase Items Banana Export PO Please select if you are creating PO f…" at bounding box center [197, 122] width 380 height 15
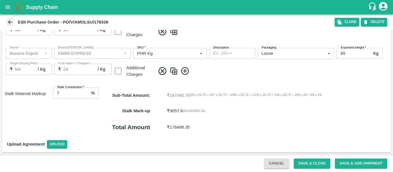
click at [87, 91] on input "7" at bounding box center [71, 93] width 36 height 11
type input "8"
click at [87, 91] on input "8" at bounding box center [71, 93] width 36 height 11
click at [306, 160] on button "Save & Close" at bounding box center [312, 164] width 37 height 10
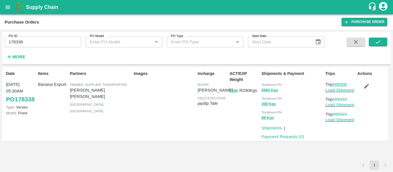
drag, startPoint x: 351, startPoint y: 84, endPoint x: 337, endPoint y: 85, distance: 14.1
click at [337, 85] on p "Trip #88906" at bounding box center [341, 84] width 30 height 6
copy link "88906"
drag, startPoint x: 351, startPoint y: 99, endPoint x: 336, endPoint y: 101, distance: 14.8
click at [336, 101] on p "Trip #88949" at bounding box center [341, 99] width 30 height 6
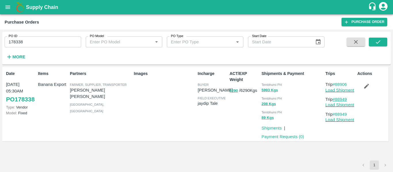
copy link "88949"
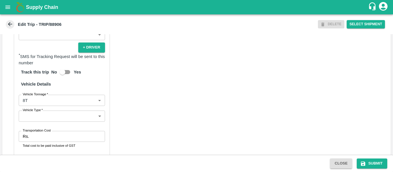
scroll to position [461, 0]
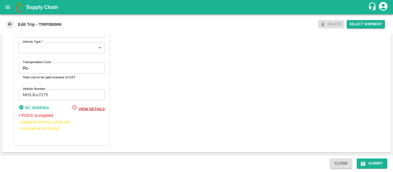
click at [37, 68] on input "Transportation Cost" at bounding box center [67, 68] width 73 height 11
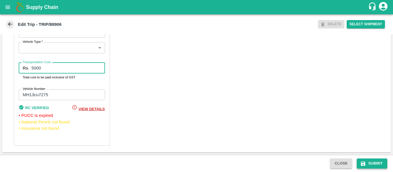
type input "5000"
click at [365, 160] on button "Submit" at bounding box center [372, 164] width 31 height 10
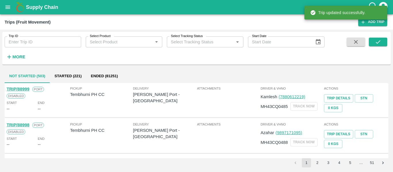
click at [14, 44] on input "Trip ID" at bounding box center [43, 42] width 77 height 11
paste input "88949"
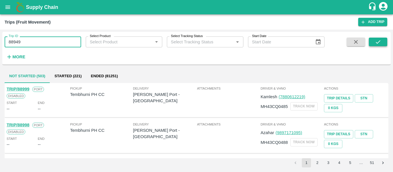
type input "88949"
click at [380, 41] on icon "submit" at bounding box center [378, 41] width 5 height 3
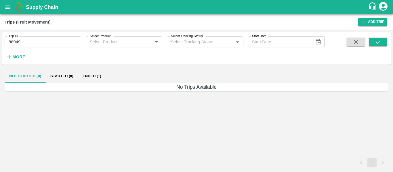
click at [96, 77] on button "Ended (1)" at bounding box center [92, 76] width 28 height 14
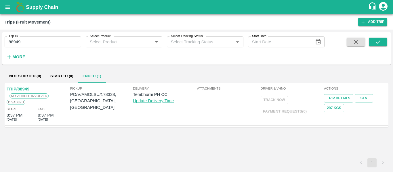
click at [20, 90] on link "TRIP/88949" at bounding box center [18, 89] width 23 height 5
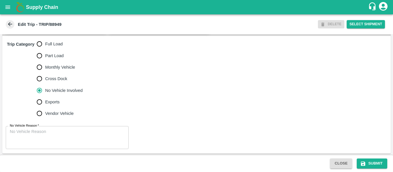
scroll to position [179, 0]
click at [39, 50] on input "Full Load" at bounding box center [40, 44] width 12 height 12
radio input "true"
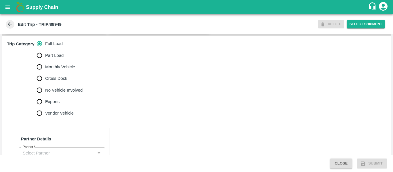
scroll to position [256, 0]
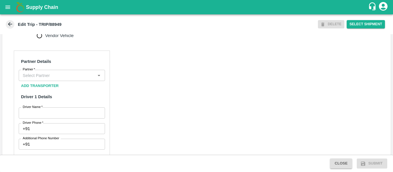
click at [67, 79] on input "Partner   *" at bounding box center [56, 75] width 73 height 7
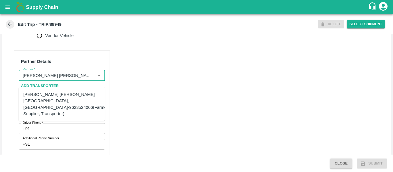
click at [79, 96] on div "AMOL SUBHASH CHINTAMAN-AKOLE, Solapur-9623524006(Farmer, Supplier, Transporter)" at bounding box center [66, 105] width 86 height 26
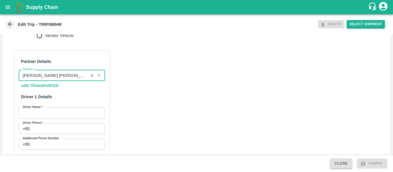
type input "AMOL SUBHASH CHINTAMAN-AKOLE, Solapur-9623524006(Farmer, Supplier, Transporter)"
click at [67, 119] on input "Driver Name   *" at bounding box center [62, 113] width 86 height 11
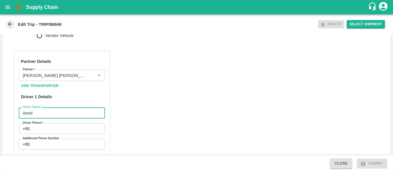
type input "Amol"
click at [67, 132] on input "Driver Phone   *" at bounding box center [68, 129] width 73 height 11
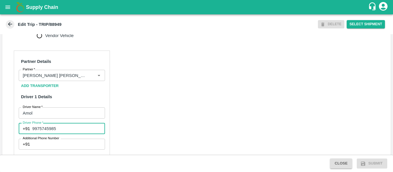
type input "9975745985"
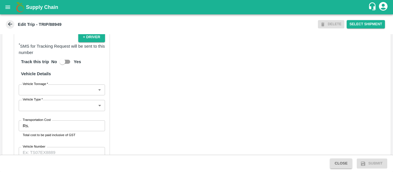
scroll to position [397, 0]
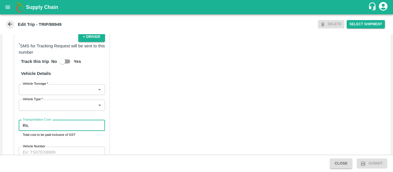
click at [65, 131] on input "Transportation Cost" at bounding box center [67, 125] width 73 height 11
type input "1000"
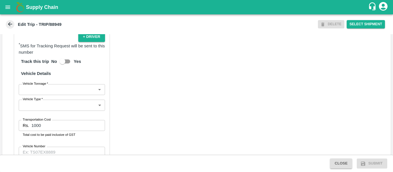
click at [182, 126] on div "Partner Details Partner   * Partner Add Transporter Driver 1 Details Driver Nam…" at bounding box center [196, 47] width 389 height 289
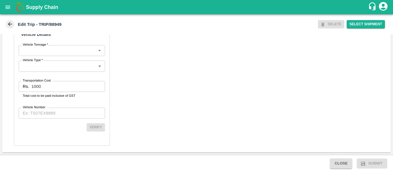
click at [63, 107] on div "Partner Details Partner   * Partner Add Transporter Driver 1 Details Driver Nam…" at bounding box center [62, 8] width 96 height 275
click at [63, 115] on input "Vehicle Number" at bounding box center [62, 113] width 86 height 11
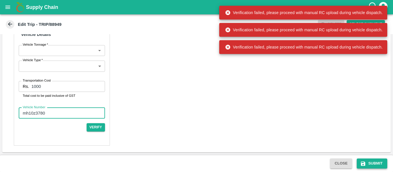
type input "mh10z3780"
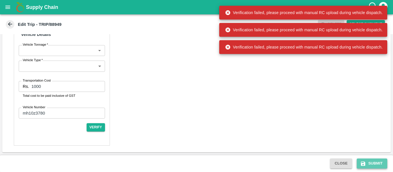
click at [368, 161] on button "Submit" at bounding box center [372, 164] width 31 height 10
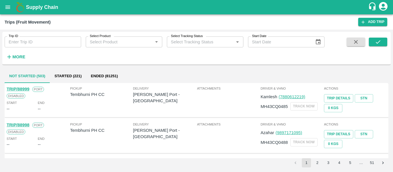
click at [28, 65] on div "Trip ID Trip ID Select Product Select Product   * Select Tracking Status Select…" at bounding box center [196, 49] width 389 height 35
click at [30, 43] on input "Trip ID" at bounding box center [43, 42] width 77 height 11
paste input "88949"
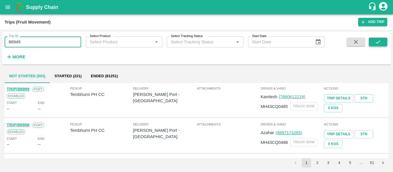
type input "88949"
click at [384, 40] on button "submit" at bounding box center [378, 42] width 18 height 9
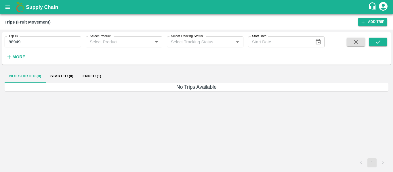
click at [90, 76] on button "Ended (1)" at bounding box center [92, 76] width 28 height 14
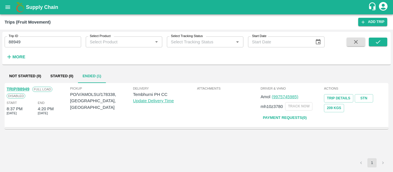
click at [17, 88] on link "TRIP/88949" at bounding box center [18, 89] width 23 height 5
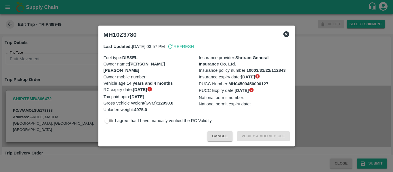
click at [75, 93] on div at bounding box center [196, 86] width 393 height 172
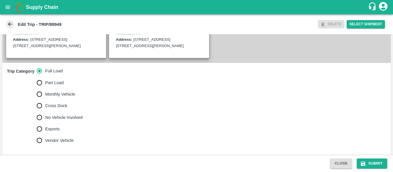
scroll to position [151, 0]
click at [66, 121] on span "No Vehicle Involved" at bounding box center [63, 117] width 37 height 6
click at [45, 123] on input "No Vehicle Involved" at bounding box center [40, 118] width 12 height 12
radio input "true"
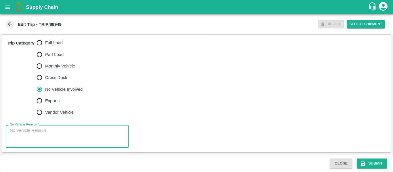
click at [43, 140] on textarea "No Vehicle Reason   *" at bounding box center [67, 137] width 115 height 18
type textarea "Field Dump"
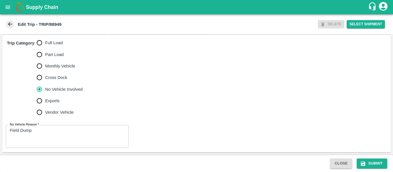
click at [370, 159] on div "Close Submit" at bounding box center [196, 163] width 393 height 17
click at [370, 164] on button "Submit" at bounding box center [372, 164] width 31 height 10
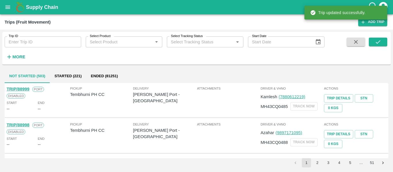
click at [30, 45] on input "Trip ID" at bounding box center [43, 42] width 77 height 11
paste input "88908"
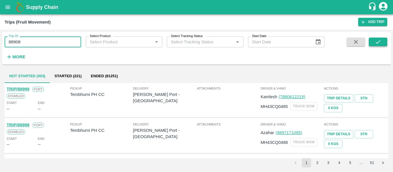
type input "88908"
click at [371, 39] on button "submit" at bounding box center [378, 42] width 18 height 9
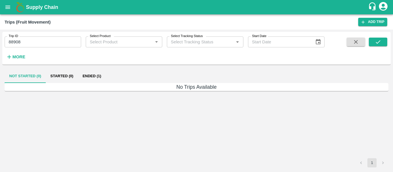
click at [94, 78] on button "Ended (1)" at bounding box center [92, 76] width 28 height 14
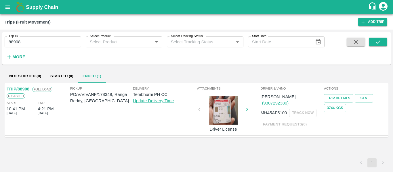
click at [25, 88] on link "TRIP/88908" at bounding box center [18, 89] width 23 height 5
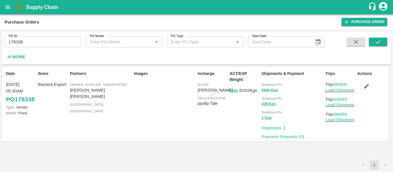
click at [26, 43] on input "178338" at bounding box center [43, 42] width 77 height 11
paste input "text"
type input "178349"
click at [371, 42] on button "submit" at bounding box center [378, 42] width 18 height 9
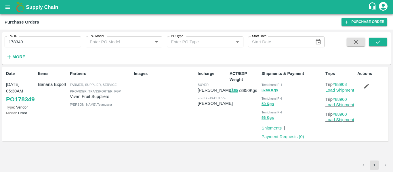
click at [365, 88] on icon "button" at bounding box center [367, 86] width 5 height 5
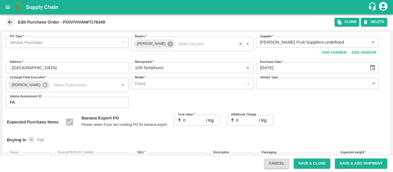
click at [168, 44] on icon at bounding box center [170, 43] width 5 height 5
click at [150, 44] on input "Buyers   *" at bounding box center [188, 42] width 110 height 7
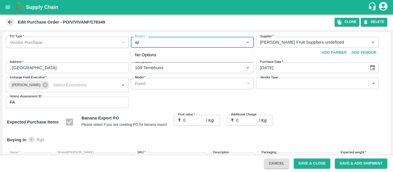
type input "ajit"
click at [161, 57] on div "[PERSON_NAME]" at bounding box center [166, 57] width 35 height 6
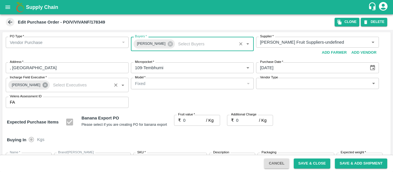
click at [43, 87] on icon at bounding box center [45, 85] width 5 height 5
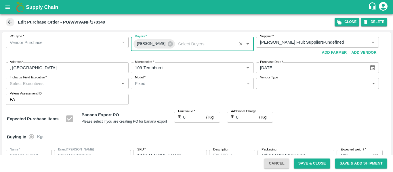
click at [35, 86] on input "Incharge Field Executive   *" at bounding box center [62, 83] width 110 height 7
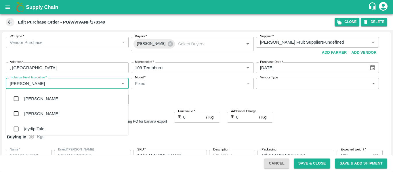
type input "jayd"
click at [35, 95] on div "jaydip Tale" at bounding box center [67, 99] width 123 height 15
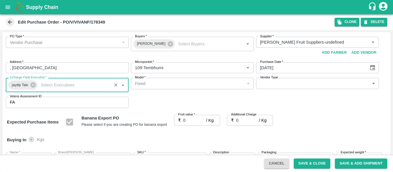
click at [193, 119] on input "0" at bounding box center [194, 120] width 23 height 11
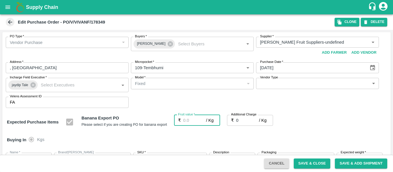
type input "2"
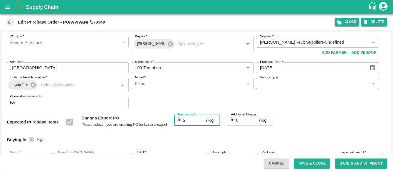
type input "2"
type input "24"
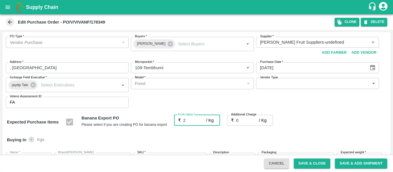
type input "24"
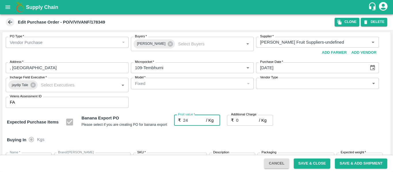
click at [242, 121] on input "0" at bounding box center [247, 120] width 23 height 11
type input "2"
type input "26"
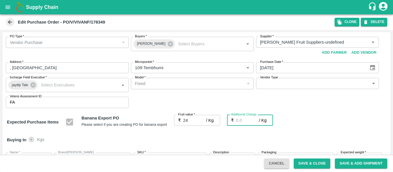
type input "26"
type input "2.7"
type input "26.7"
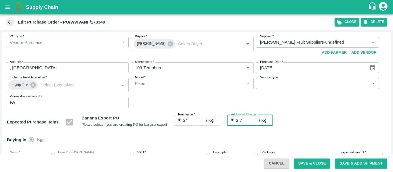
type input "26.7"
type input "2.75"
type input "26.75"
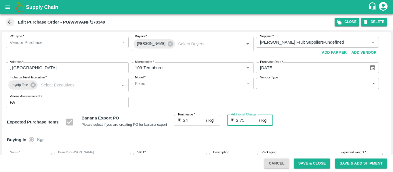
type input "26.75"
type input "2.75"
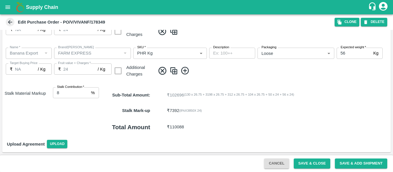
click at [312, 165] on button "Save & Close" at bounding box center [312, 164] width 37 height 10
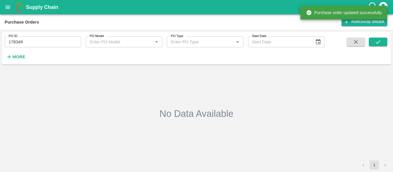
type input "178349"
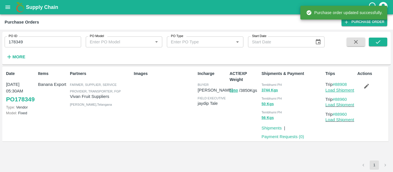
click at [337, 92] on link "Load Shipment" at bounding box center [340, 90] width 29 height 5
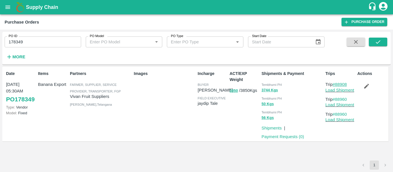
drag, startPoint x: 351, startPoint y: 84, endPoint x: 336, endPoint y: 85, distance: 14.4
click at [336, 85] on p "Trip #88908" at bounding box center [341, 84] width 30 height 6
copy link "88908"
drag, startPoint x: 352, startPoint y: 99, endPoint x: 336, endPoint y: 100, distance: 15.6
click at [336, 100] on p "Trip #88960" at bounding box center [341, 99] width 30 height 6
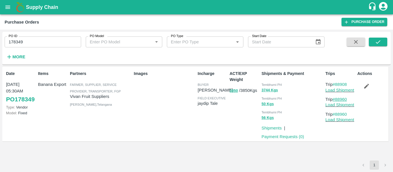
copy link "88960"
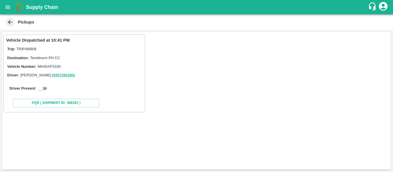
click at [40, 88] on input "checkbox" at bounding box center [41, 88] width 21 height 7
checkbox input "true"
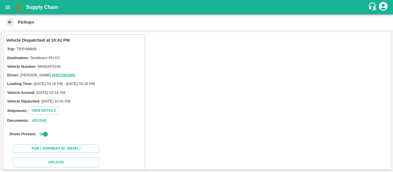
scroll to position [84, 0]
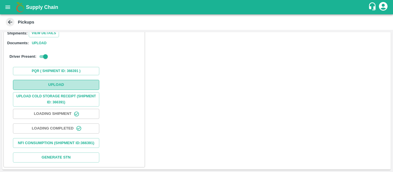
click at [72, 80] on button "Upload" at bounding box center [56, 85] width 86 height 10
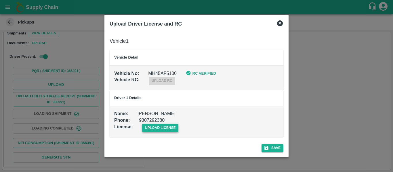
click at [152, 128] on span "upload license" at bounding box center [160, 128] width 37 height 8
click at [0, 0] on input "upload license" at bounding box center [0, 0] width 0 height 0
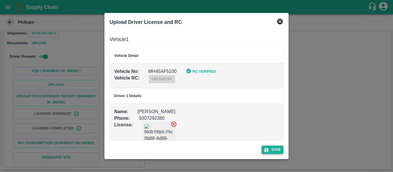
click at [268, 150] on icon "submit" at bounding box center [267, 150] width 4 height 4
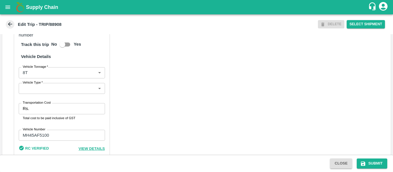
scroll to position [435, 0]
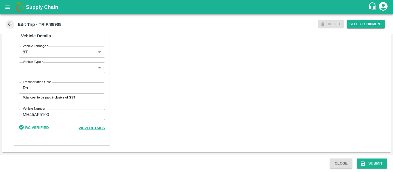
click at [31, 90] on div "Rs. Transportation Cost" at bounding box center [62, 88] width 86 height 11
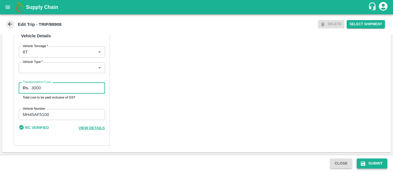
type input "3000"
click at [374, 166] on button "Submit" at bounding box center [372, 164] width 31 height 10
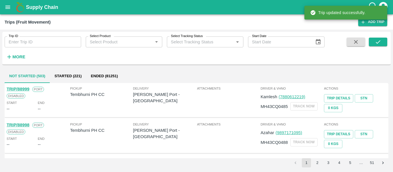
click at [35, 35] on div "Trip ID Trip ID" at bounding box center [40, 40] width 81 height 16
click at [36, 40] on input "Trip ID" at bounding box center [43, 42] width 77 height 11
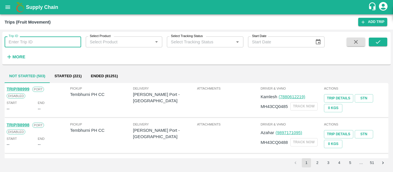
paste input "88960"
type input "88960"
click at [375, 42] on button "submit" at bounding box center [378, 42] width 18 height 9
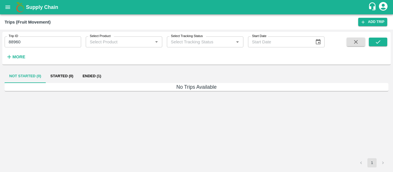
click at [102, 74] on button "Ended (1)" at bounding box center [92, 76] width 28 height 14
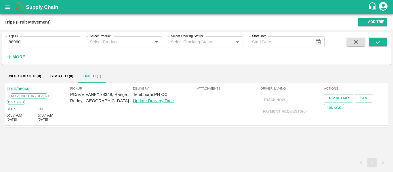
click at [21, 89] on link "TRIP/88960" at bounding box center [18, 89] width 23 height 5
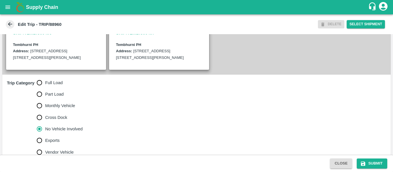
scroll to position [127, 0]
click at [56, 86] on span "Full Load" at bounding box center [54, 82] width 18 height 6
click at [45, 88] on input "Full Load" at bounding box center [40, 83] width 12 height 12
radio input "true"
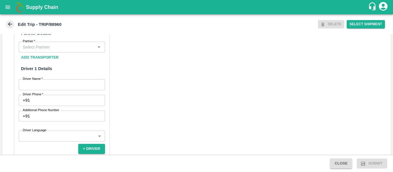
scroll to position [272, 0]
click at [37, 51] on input "Partner   *" at bounding box center [56, 46] width 73 height 7
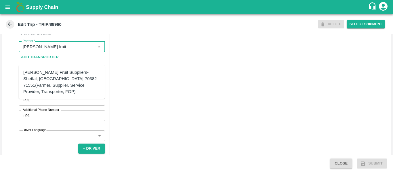
click at [48, 71] on div "[PERSON_NAME] Fruit Suppliers-Shetfal, [GEOGRAPHIC_DATA]-70382 71551(Farmer, Su…" at bounding box center [61, 82] width 77 height 26
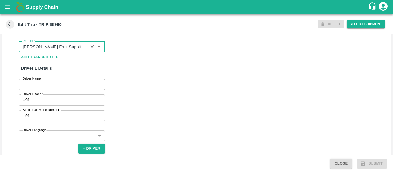
type input "[PERSON_NAME] Fruit Suppliers-Shetfal, [GEOGRAPHIC_DATA]-70382 71551(Farmer, Su…"
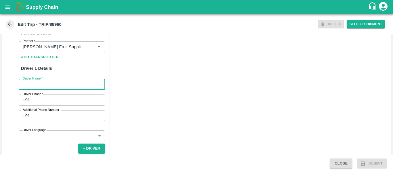
click at [64, 90] on input "Driver Name   *" at bounding box center [62, 84] width 86 height 11
type input "Ashish"
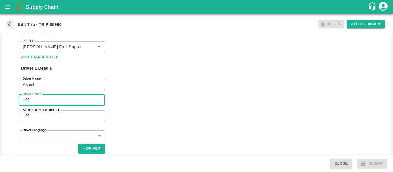
click at [61, 106] on input "Driver Phone   *" at bounding box center [68, 100] width 73 height 11
type input "9970580190"
click at [128, 126] on div "Partner Details Partner   * Partner Add Transporter Driver 1 Details Driver Nam…" at bounding box center [196, 159] width 389 height 289
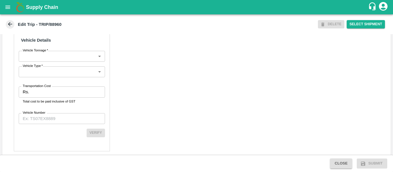
scroll to position [433, 0]
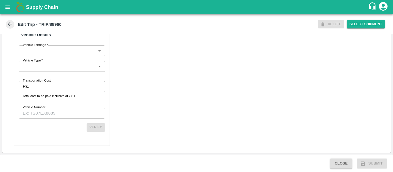
click at [53, 88] on input "Transportation Cost" at bounding box center [67, 86] width 73 height 11
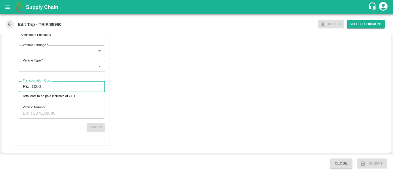
type input "1000"
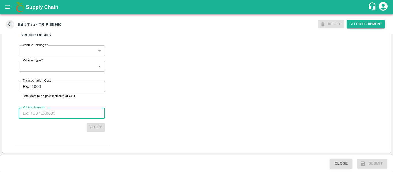
click at [50, 118] on input "Vehicle Number" at bounding box center [62, 113] width 86 height 11
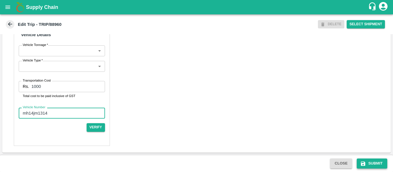
type input "mh14jm1314"
click at [369, 161] on button "Submit" at bounding box center [372, 164] width 31 height 10
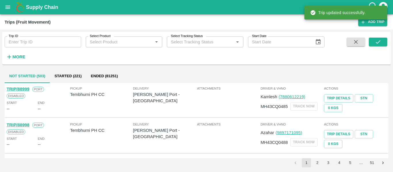
click at [47, 38] on input "Trip ID" at bounding box center [43, 42] width 77 height 11
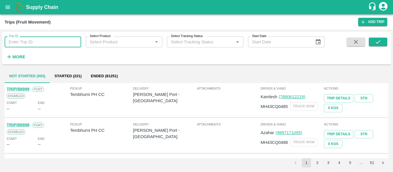
paste input "88960"
type input "88960"
click at [384, 42] on button "submit" at bounding box center [378, 42] width 18 height 9
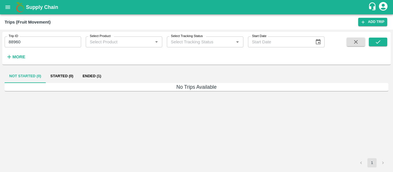
click at [92, 80] on button "Ended (1)" at bounding box center [92, 76] width 28 height 14
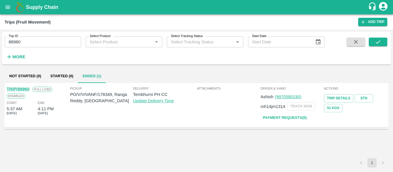
click at [24, 89] on link "TRIP/88960" at bounding box center [18, 89] width 23 height 5
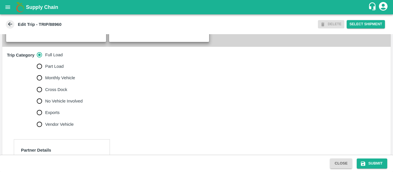
scroll to position [158, 0]
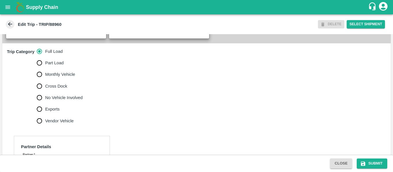
click at [68, 101] on span "No Vehicle Involved" at bounding box center [63, 98] width 37 height 6
click at [45, 104] on input "No Vehicle Involved" at bounding box center [40, 98] width 12 height 12
radio input "true"
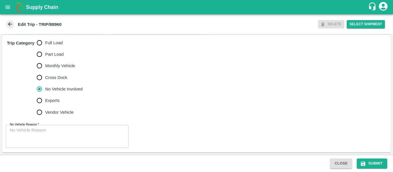
click at [67, 140] on textarea "No Vehicle Reason   *" at bounding box center [67, 137] width 115 height 18
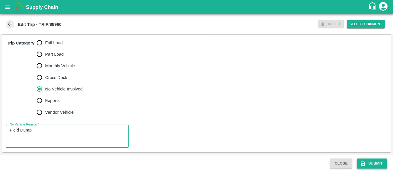
type textarea "Field Dump"
click at [377, 161] on button "Submit" at bounding box center [372, 164] width 31 height 10
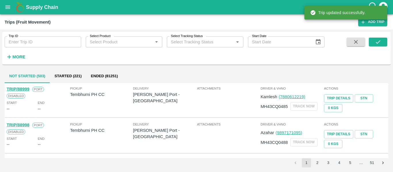
click at [34, 44] on input "Trip ID" at bounding box center [43, 42] width 77 height 11
paste input "88960"
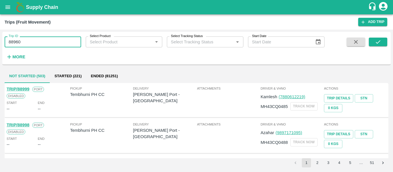
click at [375, 47] on span at bounding box center [378, 50] width 18 height 24
click at [375, 41] on icon "submit" at bounding box center [378, 42] width 6 height 6
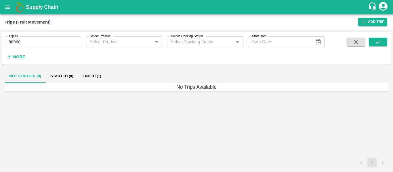
click at [83, 77] on button "Ended (1)" at bounding box center [92, 76] width 28 height 14
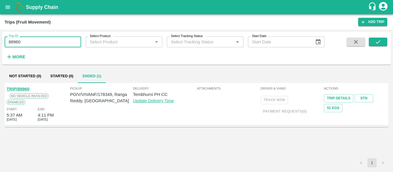
click at [26, 45] on input "88960" at bounding box center [43, 42] width 77 height 11
paste input "text"
type input "88909"
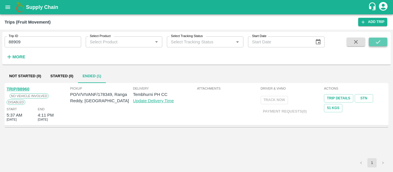
click at [371, 41] on button "submit" at bounding box center [378, 42] width 18 height 9
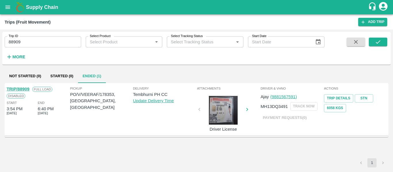
click at [26, 87] on link "TRIP/88909" at bounding box center [18, 89] width 23 height 5
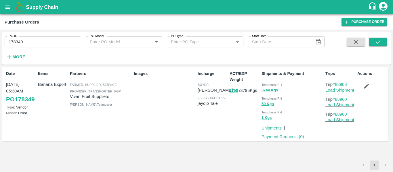
click at [46, 38] on input "178349" at bounding box center [43, 42] width 77 height 11
paste input "text"
type input "178353"
click at [373, 48] on span at bounding box center [378, 50] width 18 height 24
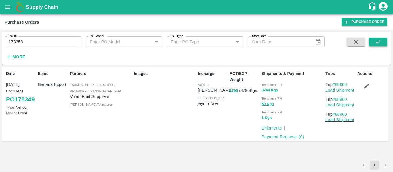
click at [373, 45] on button "submit" at bounding box center [378, 42] width 18 height 9
click at [365, 85] on icon "button" at bounding box center [367, 86] width 6 height 6
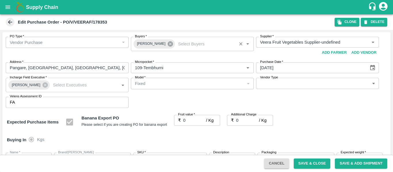
click at [167, 47] on icon at bounding box center [170, 44] width 6 height 6
click at [151, 46] on input "Buyers   *" at bounding box center [188, 42] width 110 height 7
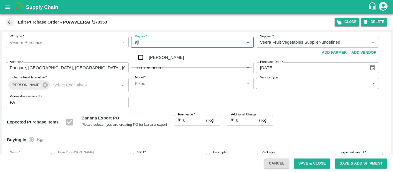
type input "ajit"
click at [151, 52] on div "[PERSON_NAME]" at bounding box center [191, 57] width 123 height 15
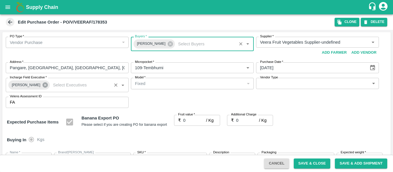
click at [42, 83] on icon at bounding box center [45, 85] width 6 height 6
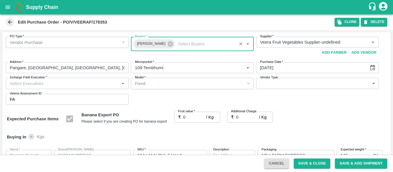
click at [35, 84] on input "Incharge Field Executive   *" at bounding box center [62, 83] width 110 height 7
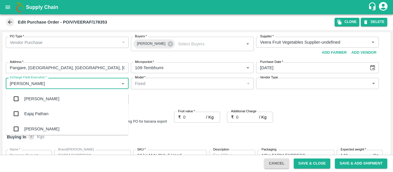
type input "jayd"
click at [38, 96] on div "jaydip Tale" at bounding box center [34, 99] width 20 height 6
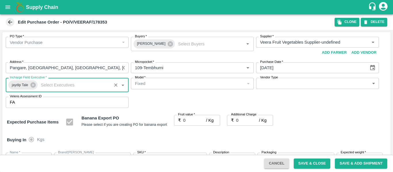
click at [183, 122] on input "0" at bounding box center [194, 120] width 23 height 11
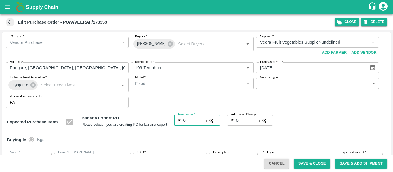
click at [185, 122] on input "0" at bounding box center [194, 120] width 23 height 11
type input "2"
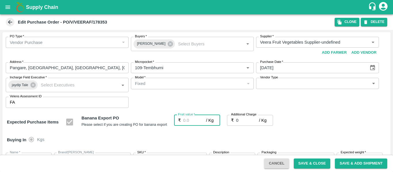
type input "2"
type input "24"
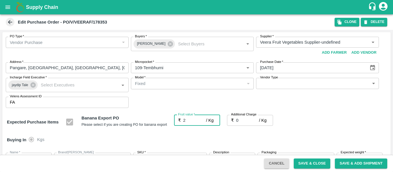
type input "24"
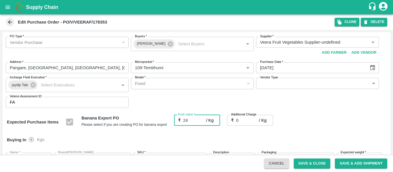
type input "24"
click at [245, 122] on input "0" at bounding box center [247, 120] width 23 height 11
type input "2"
type input "26"
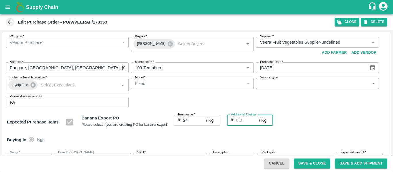
type input "26"
type input "2.7"
type input "26.7"
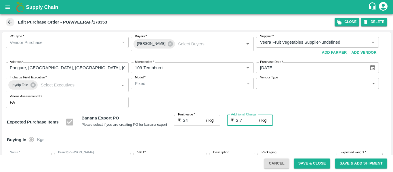
type input "26.7"
type input "2.75"
type input "26.75"
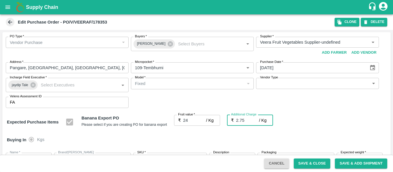
type input "26.75"
type input "2.75"
click at [312, 127] on div "Expected Purchase Items Banana Export PO Please select if you are creating PO f…" at bounding box center [197, 122] width 380 height 15
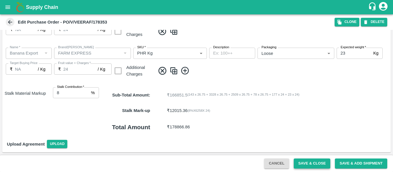
click at [300, 163] on button "Save & Close" at bounding box center [312, 164] width 37 height 10
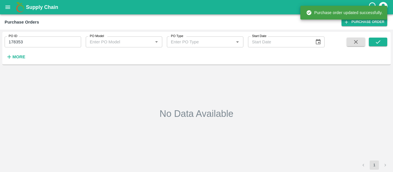
type input "178353"
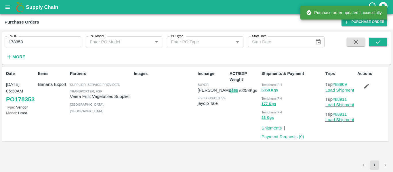
click at [337, 90] on link "Load Shipment" at bounding box center [340, 90] width 29 height 5
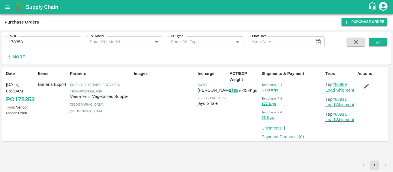
drag, startPoint x: 354, startPoint y: 85, endPoint x: 337, endPoint y: 84, distance: 16.7
click at [337, 84] on p "Trip #88909" at bounding box center [341, 84] width 30 height 6
copy link "88909"
drag, startPoint x: 351, startPoint y: 100, endPoint x: 337, endPoint y: 101, distance: 13.8
click at [337, 101] on p "Trip #88911" at bounding box center [341, 99] width 30 height 6
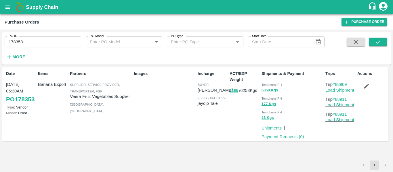
copy link "88911"
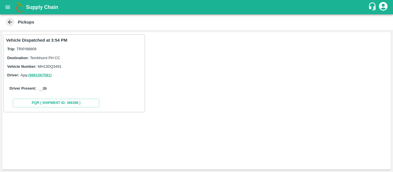
click at [47, 87] on input "checkbox" at bounding box center [41, 88] width 21 height 7
checkbox input "true"
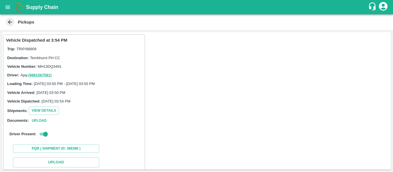
scroll to position [84, 0]
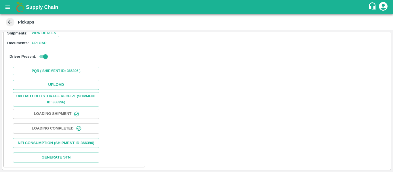
click at [60, 80] on button "Upload" at bounding box center [56, 85] width 86 height 10
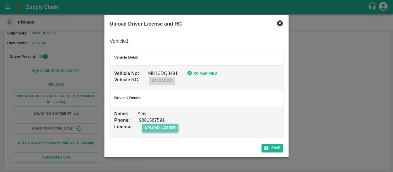
click at [161, 125] on span "upload license" at bounding box center [160, 128] width 37 height 8
click at [0, 0] on input "upload license" at bounding box center [0, 0] width 0 height 0
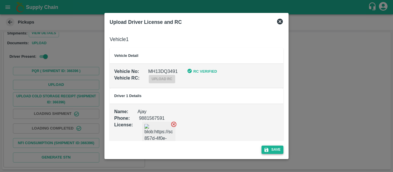
click at [269, 148] on icon "submit" at bounding box center [266, 150] width 5 height 5
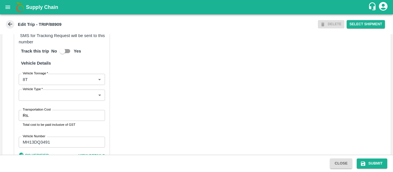
scroll to position [441, 0]
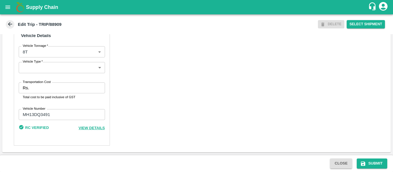
click at [47, 89] on input "Transportation Cost" at bounding box center [67, 88] width 73 height 11
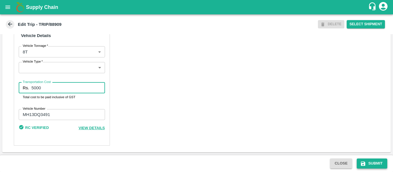
type input "5000"
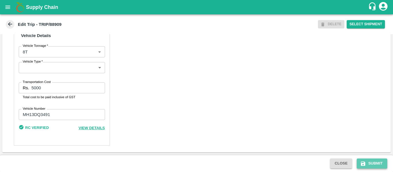
click at [370, 168] on button "Submit" at bounding box center [372, 164] width 31 height 10
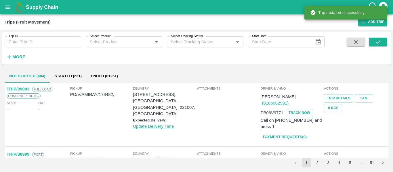
click at [8, 43] on input "Trip ID" at bounding box center [43, 42] width 77 height 11
paste input "88911"
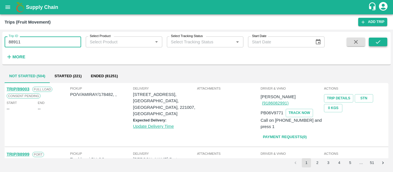
type input "88911"
click at [375, 44] on icon "submit" at bounding box center [378, 42] width 6 height 6
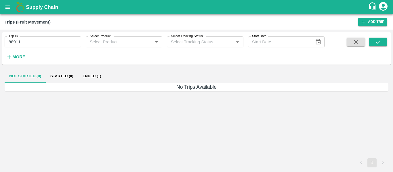
click at [100, 71] on button "Ended (1)" at bounding box center [92, 76] width 28 height 14
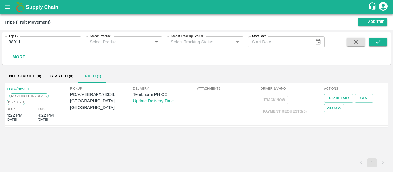
click at [20, 88] on link "TRIP/88911" at bounding box center [18, 89] width 23 height 5
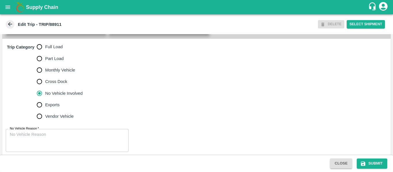
scroll to position [176, 0]
click at [48, 50] on span "Full Load" at bounding box center [54, 46] width 18 height 6
click at [45, 52] on input "Full Load" at bounding box center [40, 47] width 12 height 12
radio input "true"
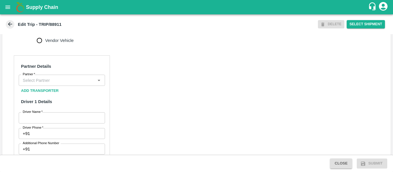
scroll to position [252, 0]
click at [55, 84] on input "Partner   *" at bounding box center [56, 79] width 73 height 7
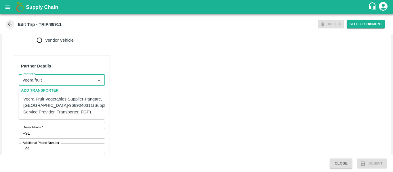
click at [55, 103] on div "Veera Fruit Vegetables Supplier-Pangare, [GEOGRAPHIC_DATA]-9689040311(Supplier,…" at bounding box center [67, 105] width 88 height 19
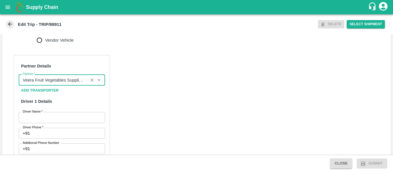
type input "Veera Fruit Vegetables Supplier-Pangare, [GEOGRAPHIC_DATA]-9689040311(Supplier,…"
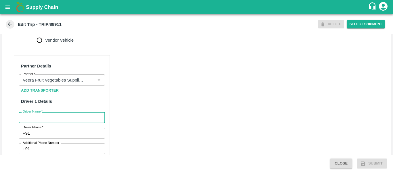
click at [75, 123] on input "Driver Name   *" at bounding box center [62, 117] width 86 height 11
type input "Deva"
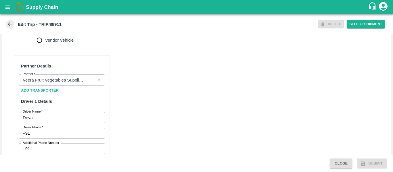
click at [54, 139] on input "Driver Phone   *" at bounding box center [68, 133] width 73 height 11
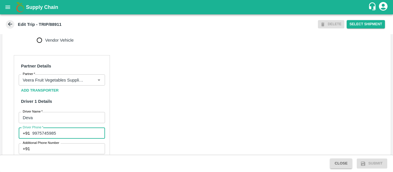
type input "9975745985"
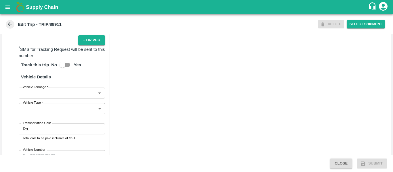
scroll to position [394, 0]
click at [57, 130] on input "Transportation Cost" at bounding box center [67, 129] width 73 height 11
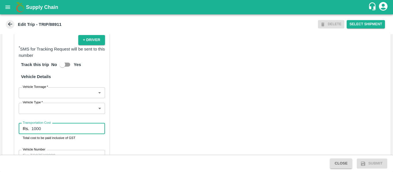
scroll to position [443, 0]
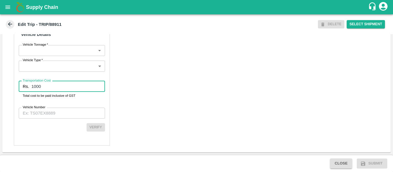
type input "1000"
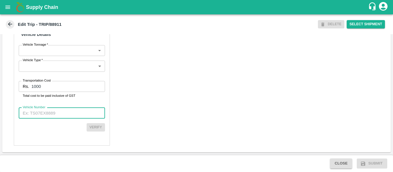
click at [48, 118] on input "Vehicle Number" at bounding box center [62, 113] width 86 height 11
click at [52, 112] on input "Vehicle Number" at bounding box center [62, 113] width 86 height 11
paste input "MH13DQ3491"
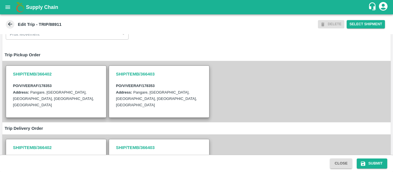
scroll to position [0, 0]
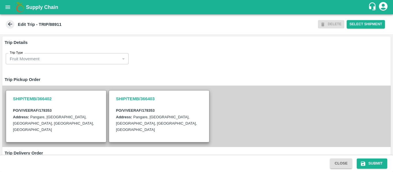
type input "MH13DQ3491"
click at [369, 165] on button "Submit" at bounding box center [372, 164] width 31 height 10
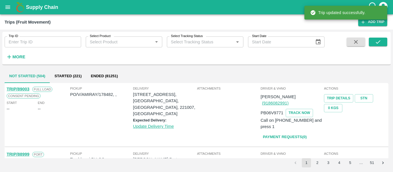
click at [68, 41] on input "Trip ID" at bounding box center [43, 42] width 77 height 11
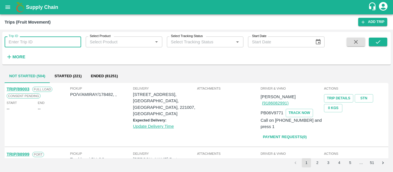
paste input "88911"
type input "88911"
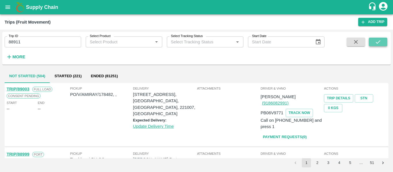
click at [371, 38] on button "submit" at bounding box center [378, 42] width 18 height 9
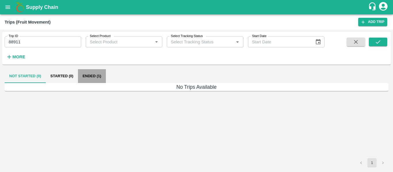
click at [99, 74] on button "Ended (1)" at bounding box center [92, 76] width 28 height 14
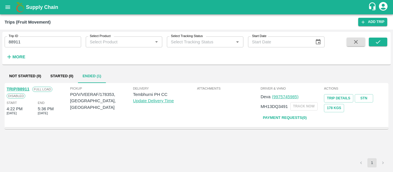
click at [22, 89] on link "TRIP/88911" at bounding box center [18, 89] width 23 height 5
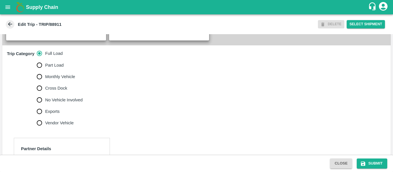
scroll to position [170, 0]
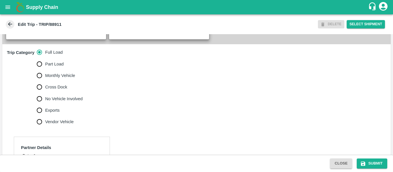
click at [58, 102] on span "No Vehicle Involved" at bounding box center [63, 99] width 37 height 6
click at [45, 102] on input "No Vehicle Involved" at bounding box center [40, 99] width 12 height 12
radio input "true"
click at [58, 147] on textarea "No Vehicle Reason   *" at bounding box center [67, 146] width 115 height 18
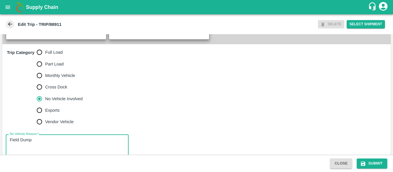
type textarea "Field Dump"
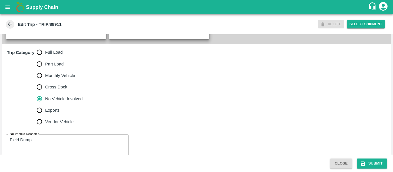
click at [356, 169] on div "Close Submit" at bounding box center [196, 163] width 393 height 17
click at [360, 167] on button "Submit" at bounding box center [372, 164] width 31 height 10
